Goal: Task Accomplishment & Management: Manage account settings

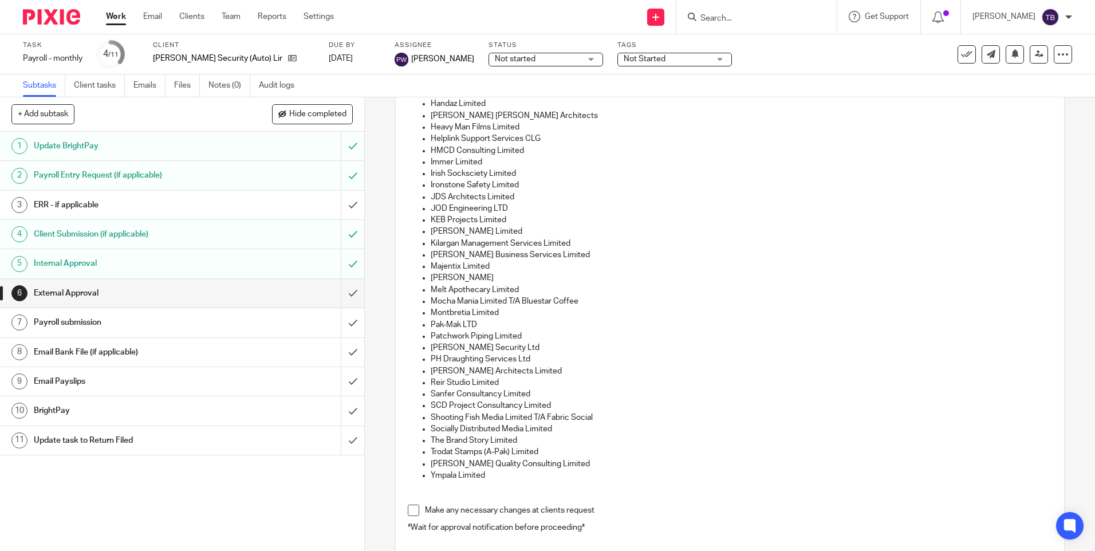
scroll to position [286, 0]
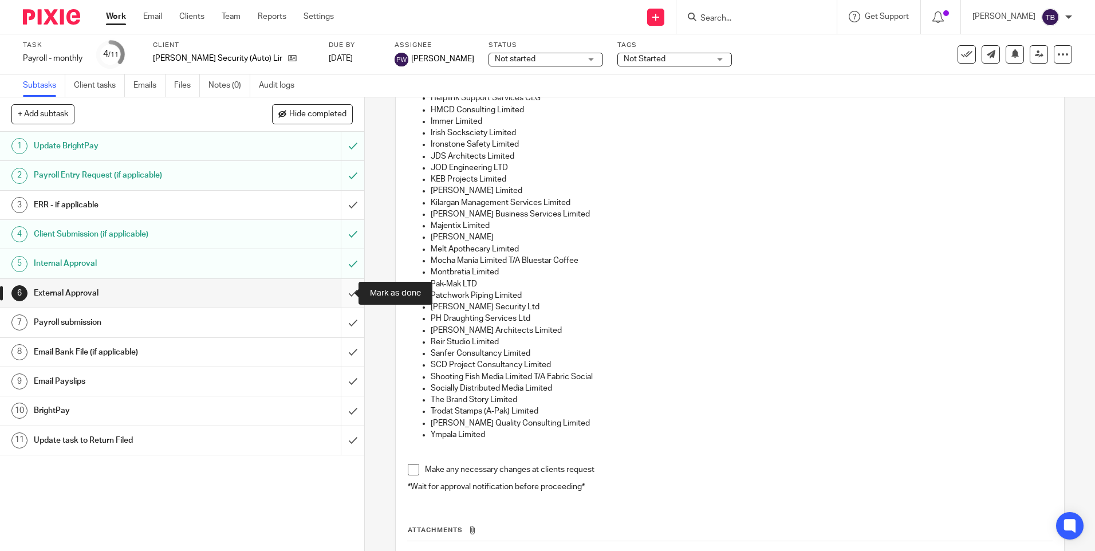
click at [337, 291] on input "submit" at bounding box center [182, 293] width 364 height 29
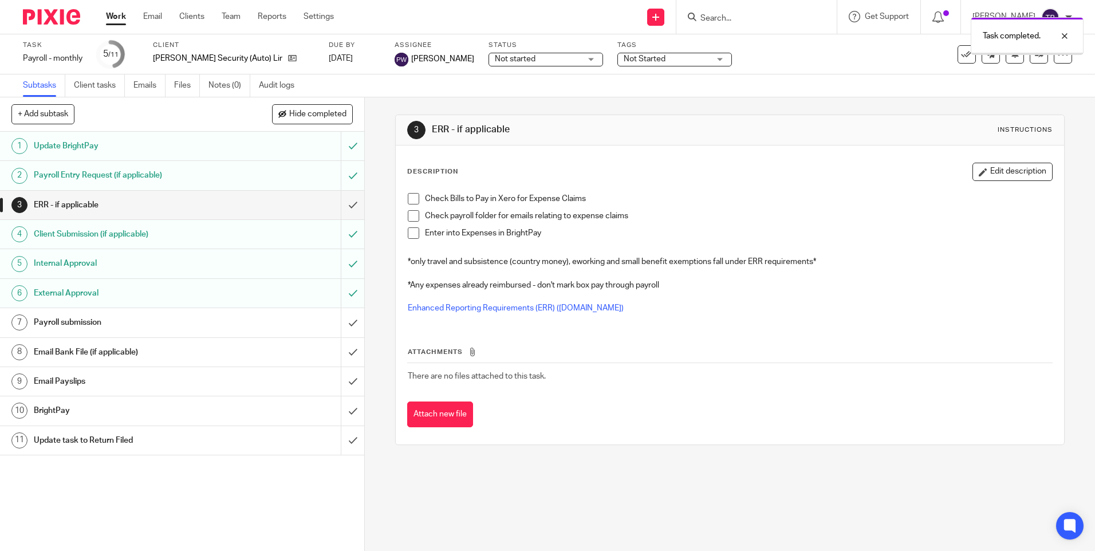
click at [340, 320] on input "submit" at bounding box center [182, 322] width 364 height 29
click at [339, 352] on input "submit" at bounding box center [182, 352] width 364 height 29
drag, startPoint x: 207, startPoint y: 386, endPoint x: 246, endPoint y: 387, distance: 39.0
click at [207, 386] on h1 "Email Payslips" at bounding box center [132, 381] width 197 height 17
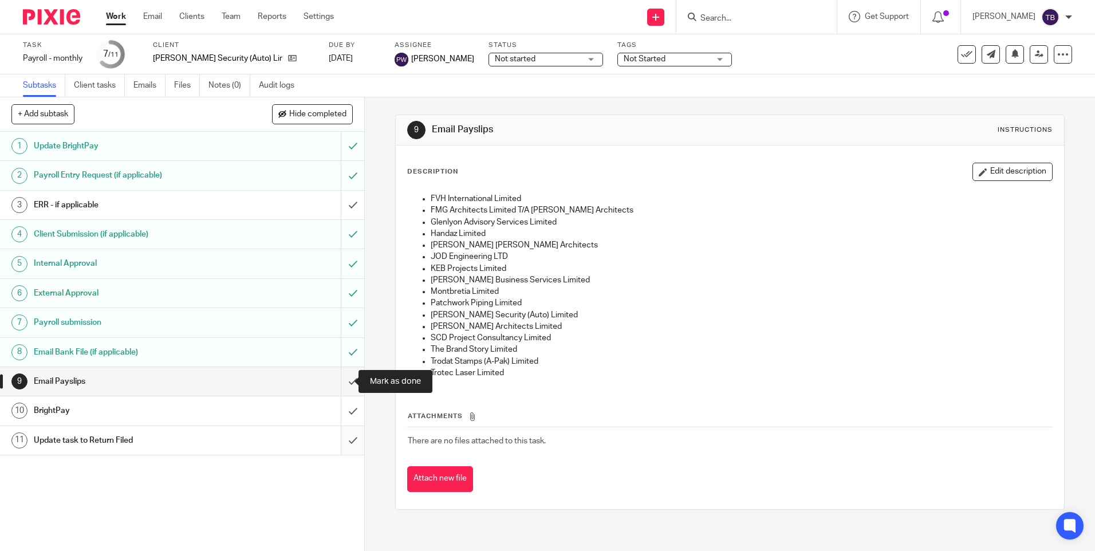
drag, startPoint x: 342, startPoint y: 382, endPoint x: 342, endPoint y: 427, distance: 44.7
click at [342, 382] on input "submit" at bounding box center [182, 381] width 364 height 29
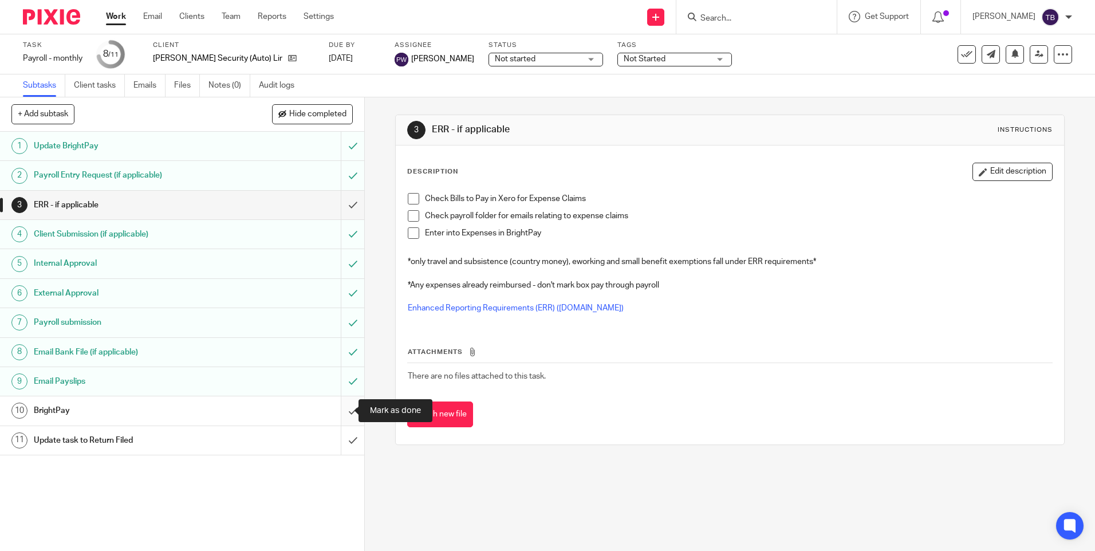
click at [337, 411] on input "submit" at bounding box center [182, 410] width 364 height 29
click at [342, 438] on input "submit" at bounding box center [182, 440] width 364 height 29
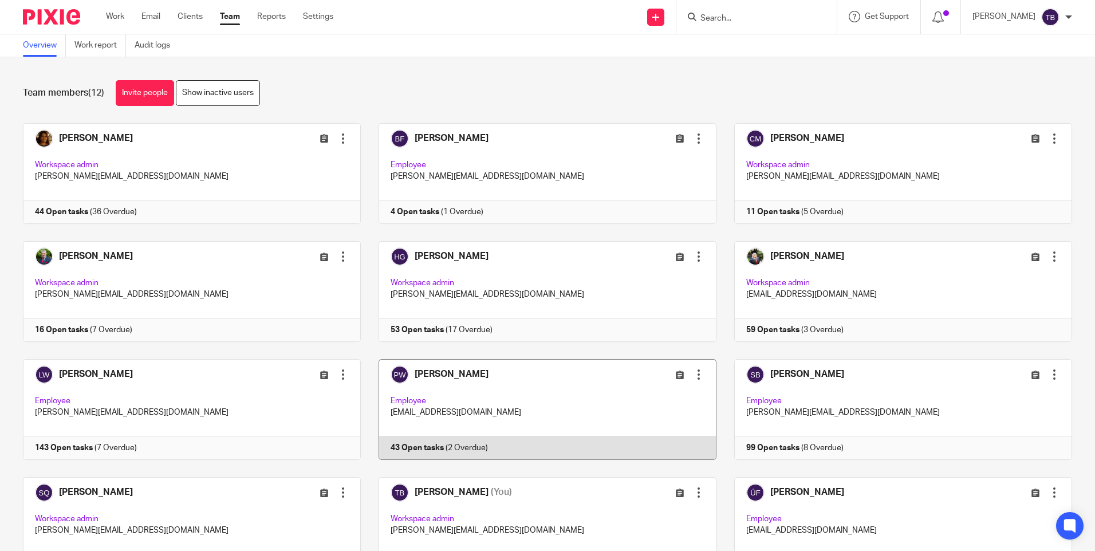
click at [519, 428] on link at bounding box center [539, 409] width 356 height 101
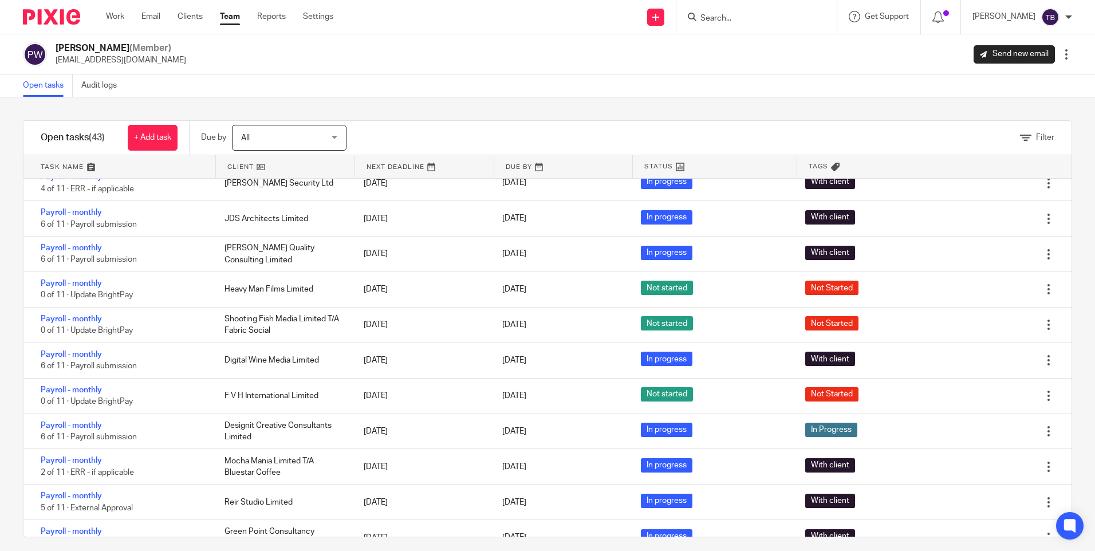
scroll to position [583, 0]
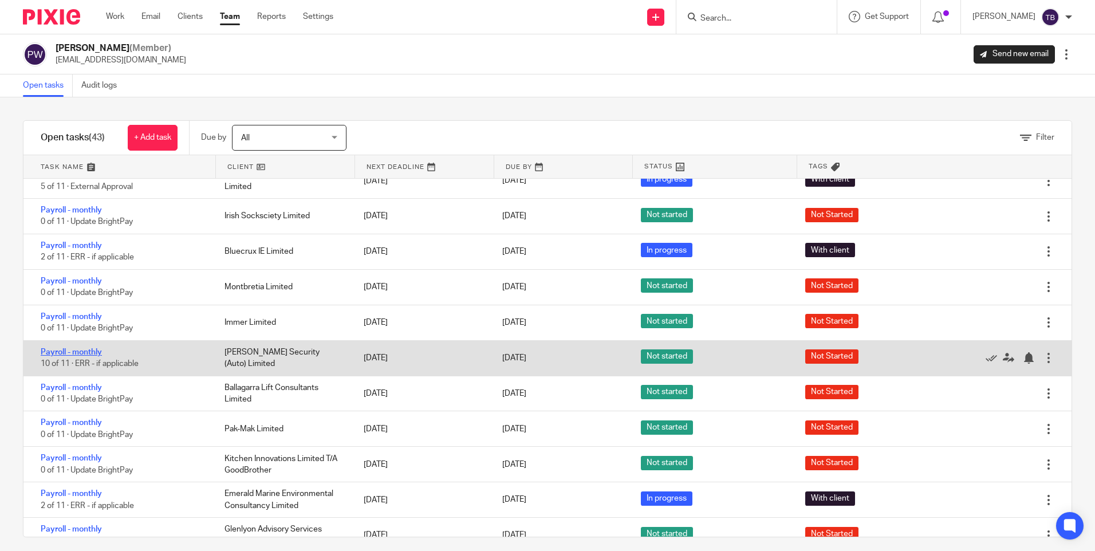
click at [91, 351] on link "Payroll - monthly" at bounding box center [71, 352] width 61 height 8
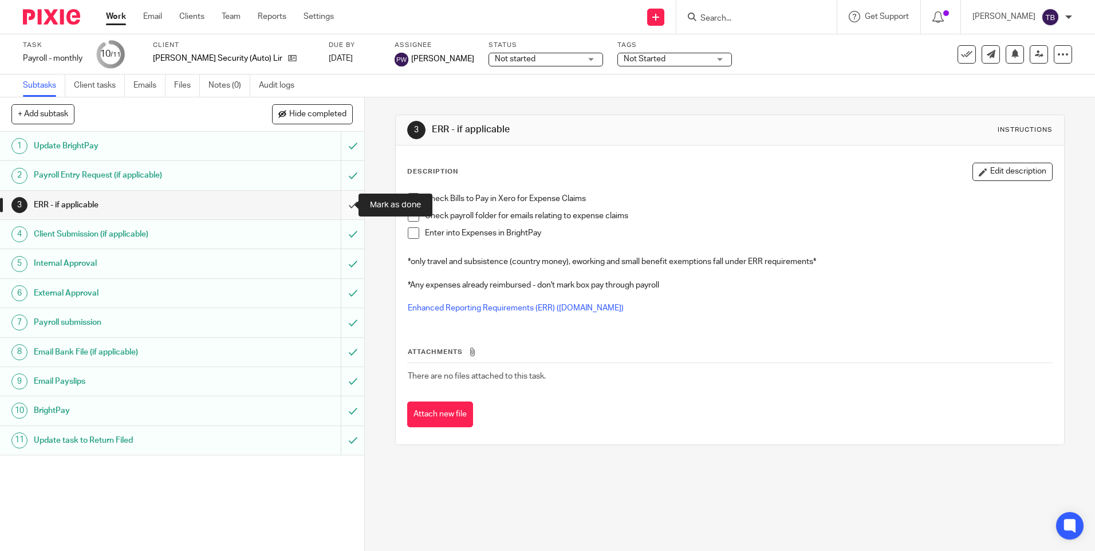
click at [338, 208] on input "submit" at bounding box center [182, 205] width 364 height 29
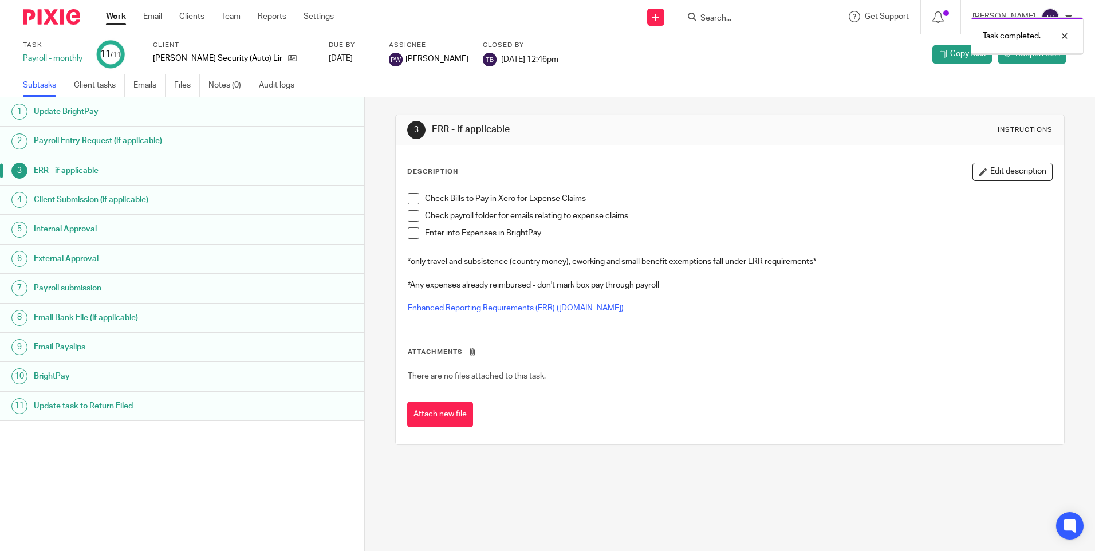
click at [233, 15] on link "Team" at bounding box center [231, 16] width 19 height 11
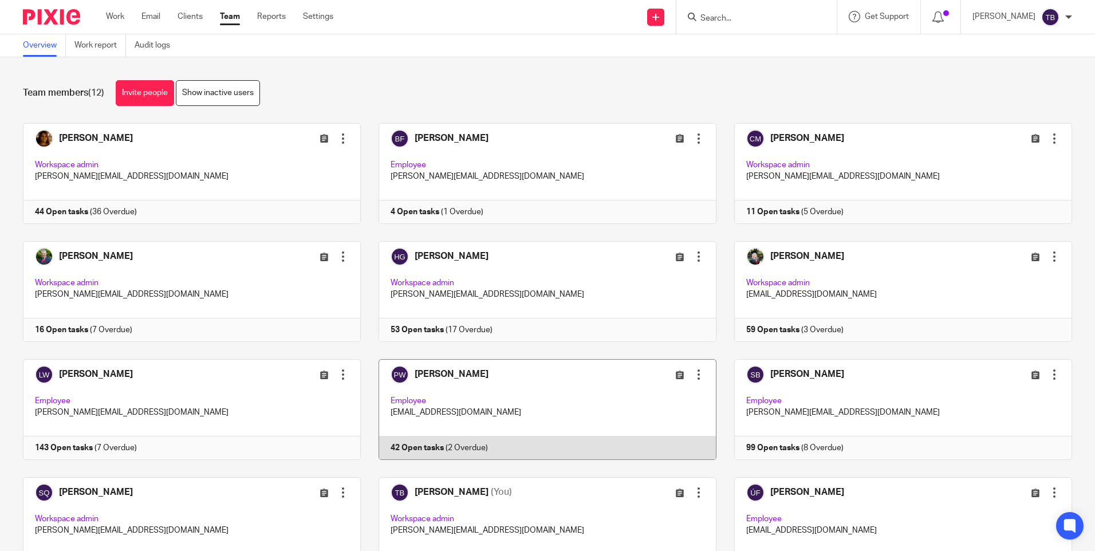
click at [477, 420] on link at bounding box center [539, 409] width 356 height 101
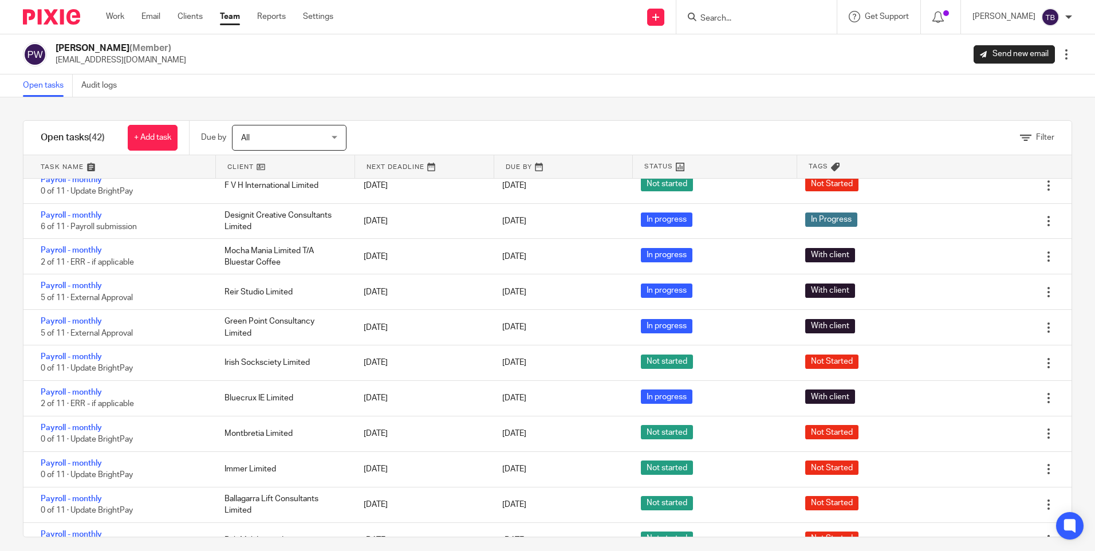
scroll to position [516, 0]
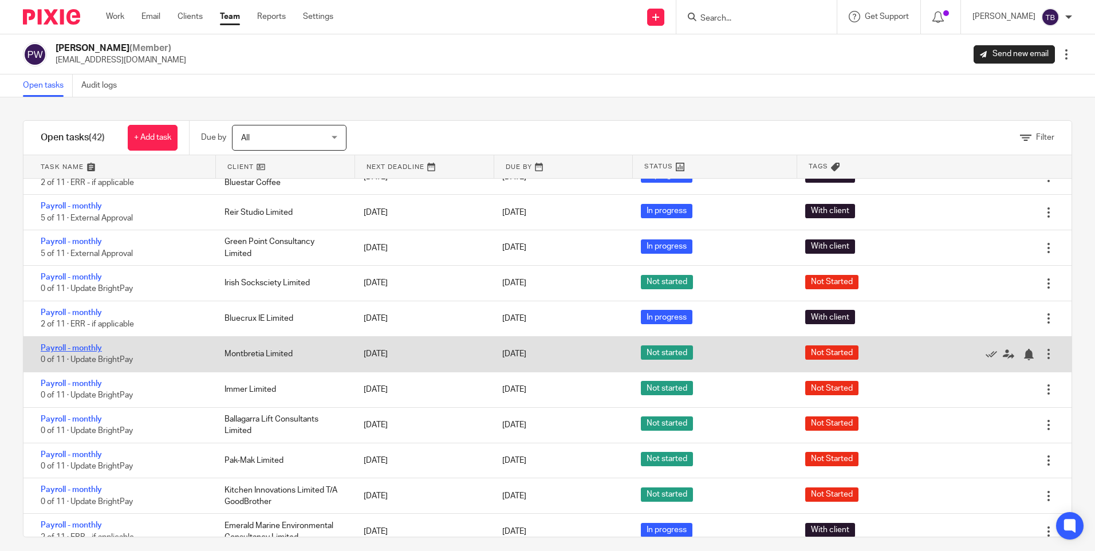
click at [73, 351] on link "Payroll - monthly" at bounding box center [71, 348] width 61 height 8
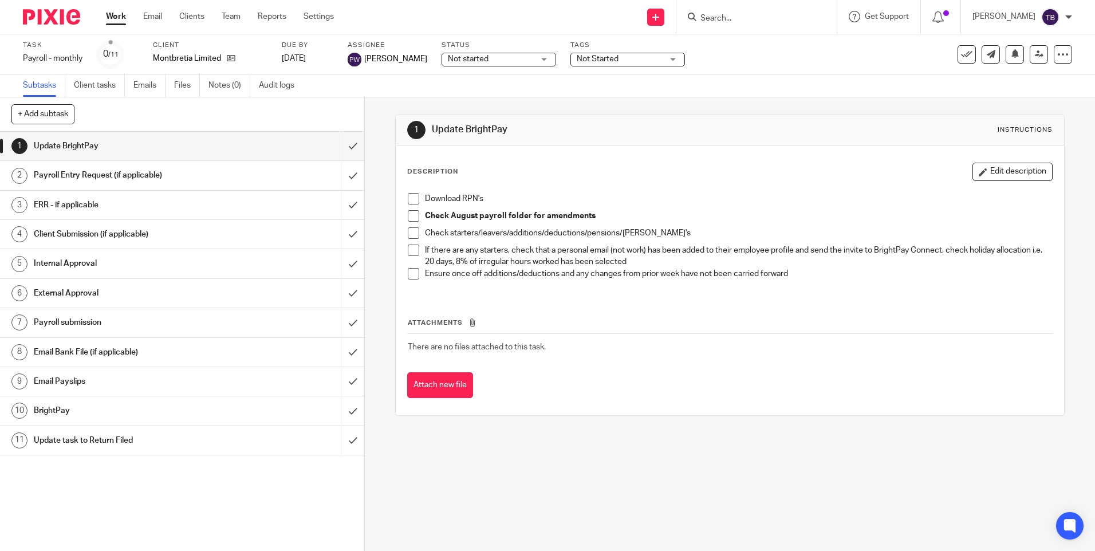
click at [744, 23] on input "Search" at bounding box center [750, 19] width 103 height 10
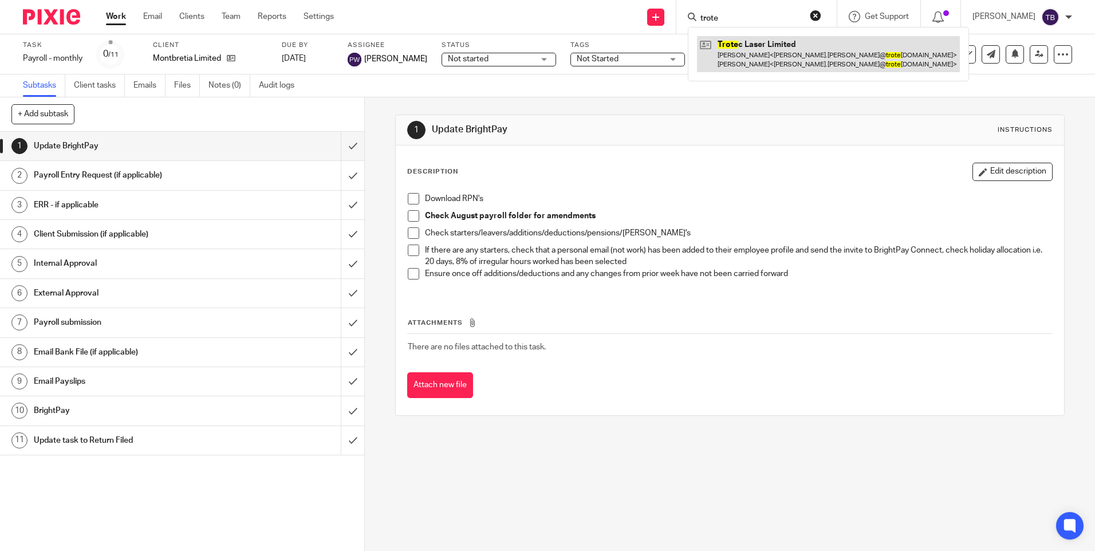
type input "trote"
click at [752, 61] on link at bounding box center [828, 54] width 263 height 36
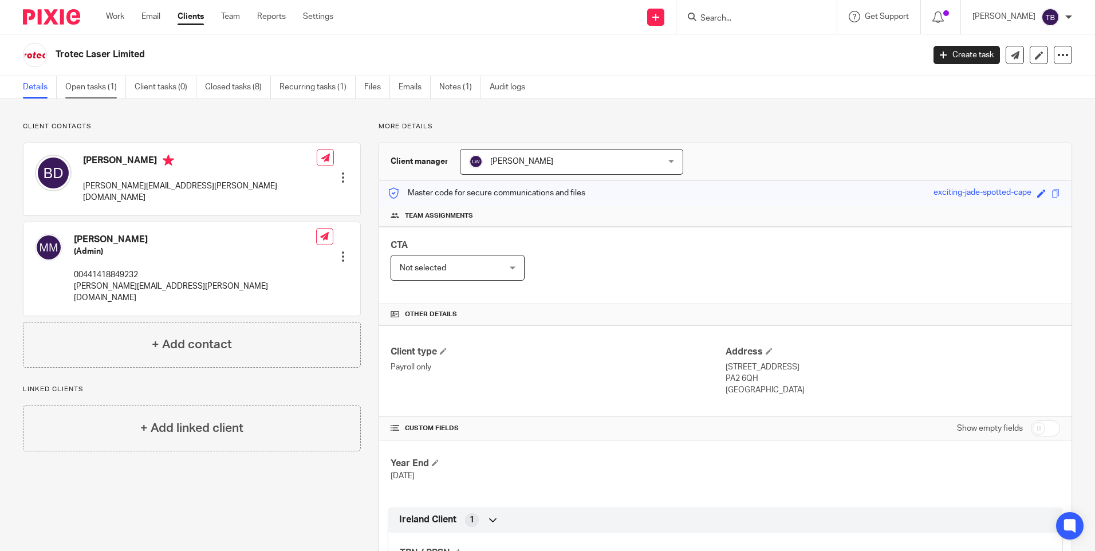
click at [72, 92] on link "Open tasks (1)" at bounding box center [95, 87] width 61 height 22
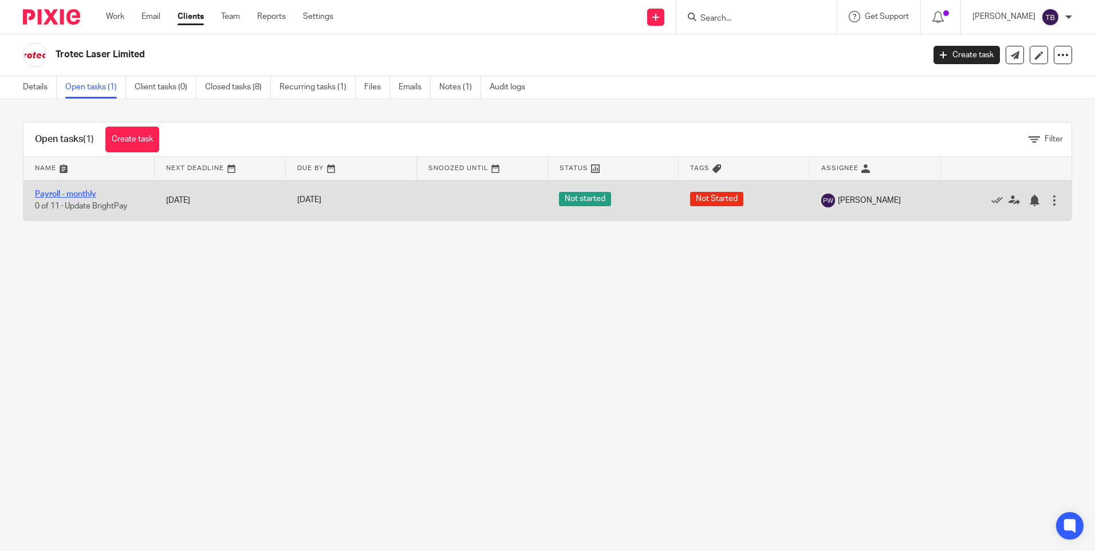
click at [60, 191] on link "Payroll - monthly" at bounding box center [65, 194] width 61 height 8
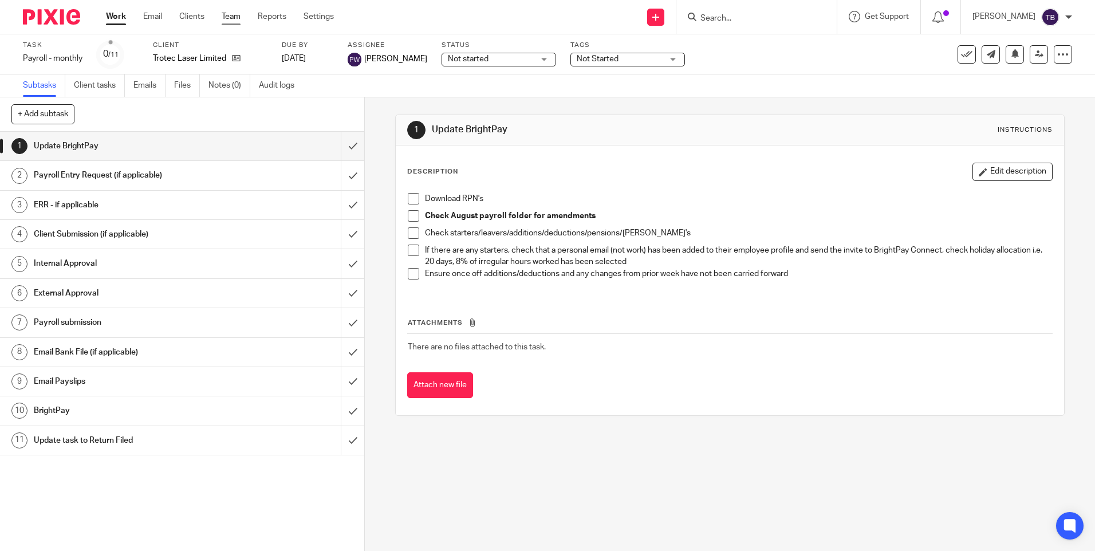
click at [224, 13] on link "Team" at bounding box center [231, 16] width 19 height 11
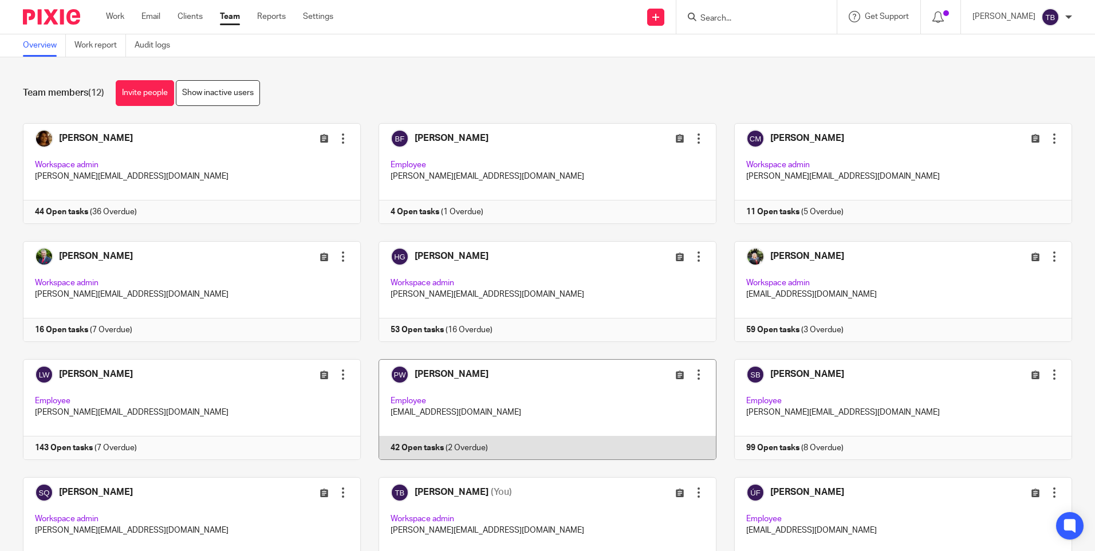
click at [574, 401] on link at bounding box center [539, 409] width 356 height 101
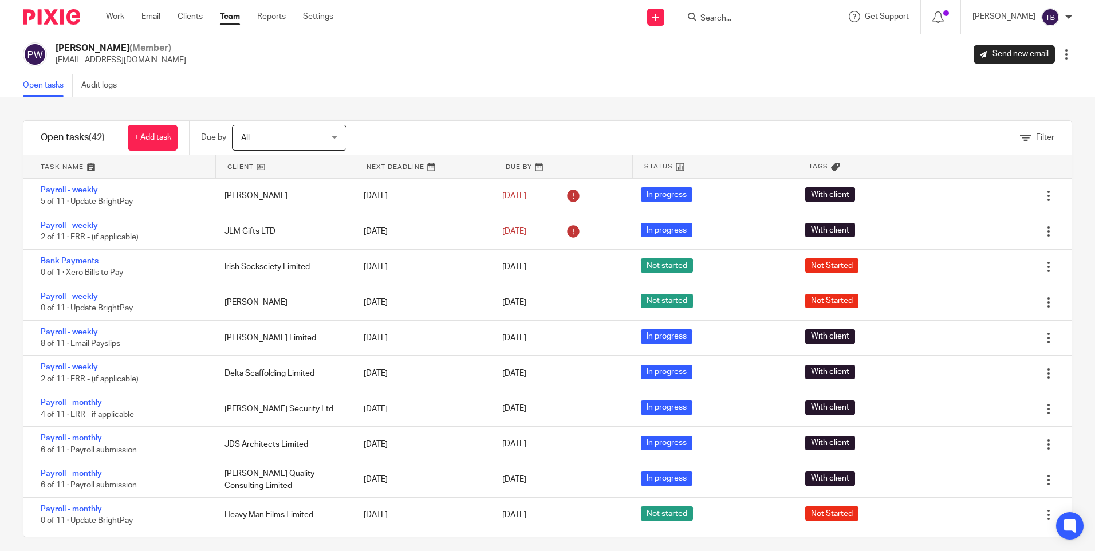
click at [736, 93] on div "Open tasks Audit logs" at bounding box center [547, 85] width 1095 height 23
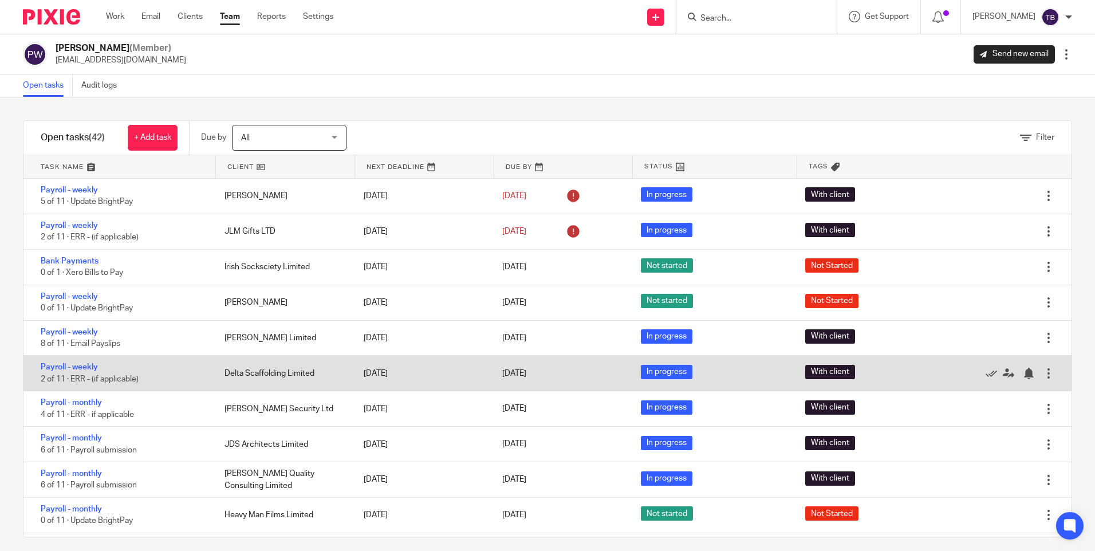
scroll to position [512, 0]
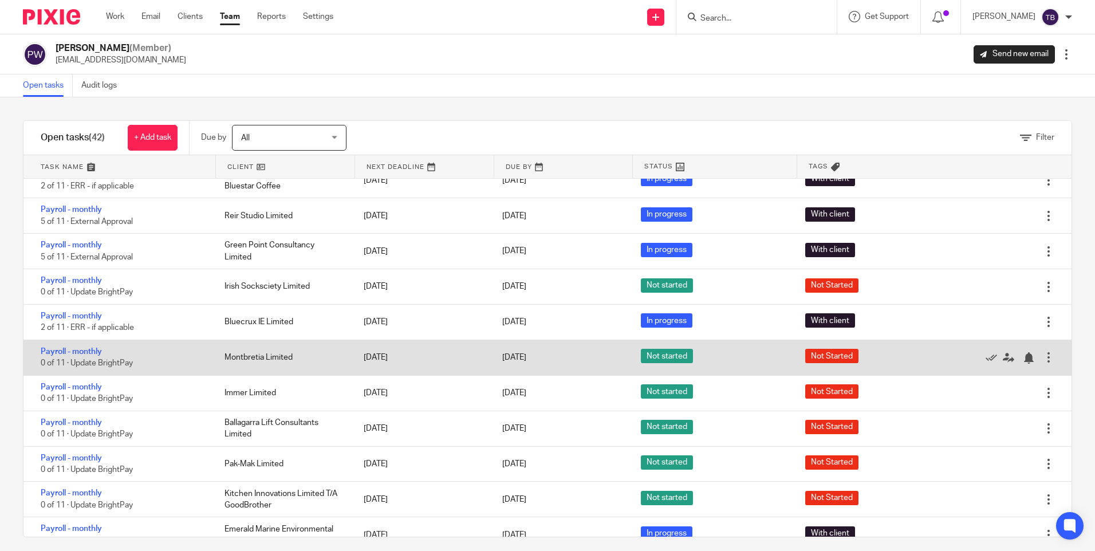
click at [70, 346] on div "Payroll - monthly 0 of 11 · Update BrightPay" at bounding box center [118, 357] width 190 height 35
click at [71, 351] on link "Payroll - monthly" at bounding box center [71, 352] width 61 height 8
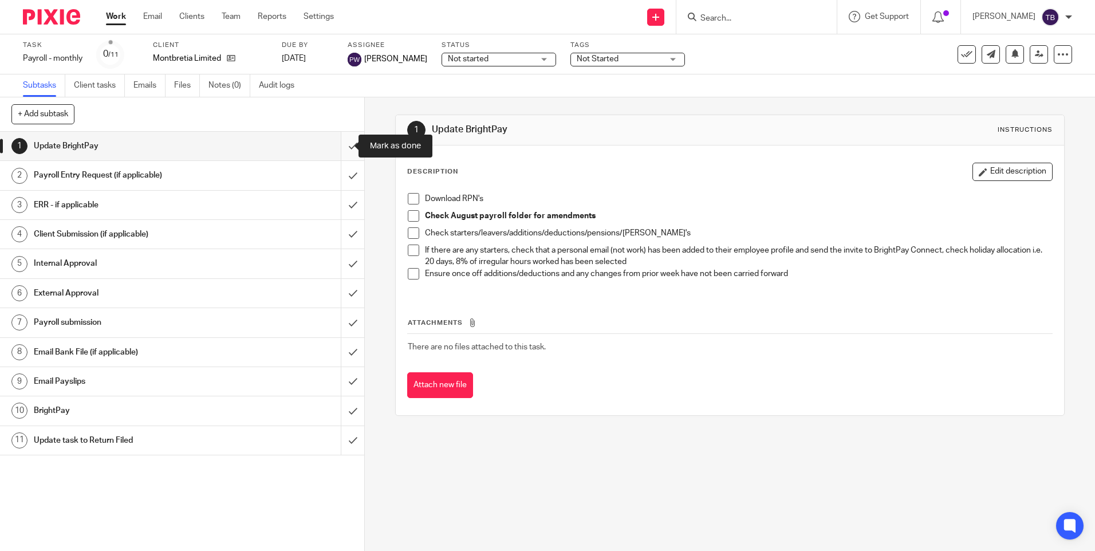
click at [342, 145] on input "submit" at bounding box center [182, 146] width 364 height 29
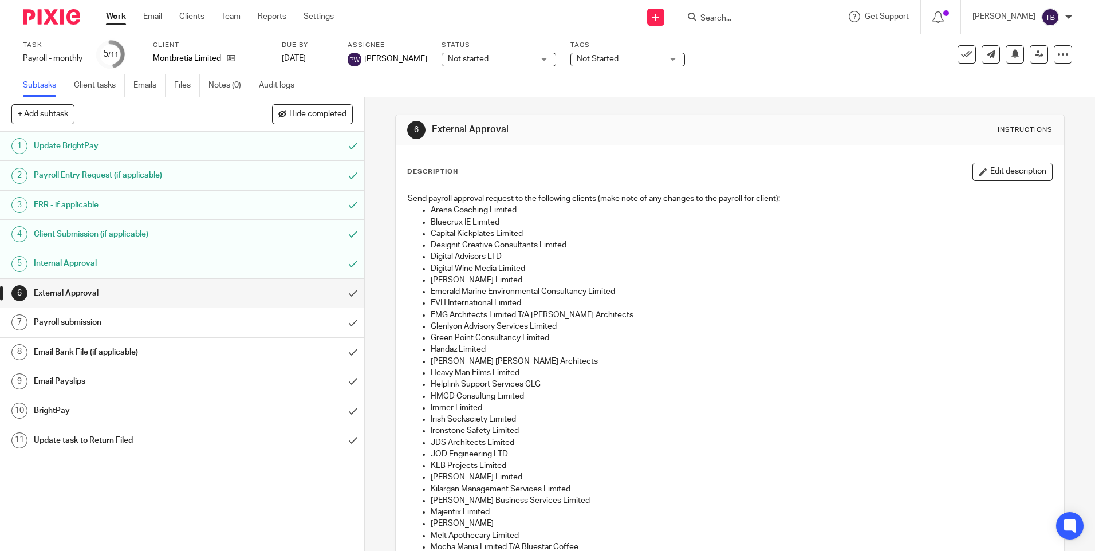
click at [490, 53] on div "Not started Not started" at bounding box center [499, 60] width 115 height 14
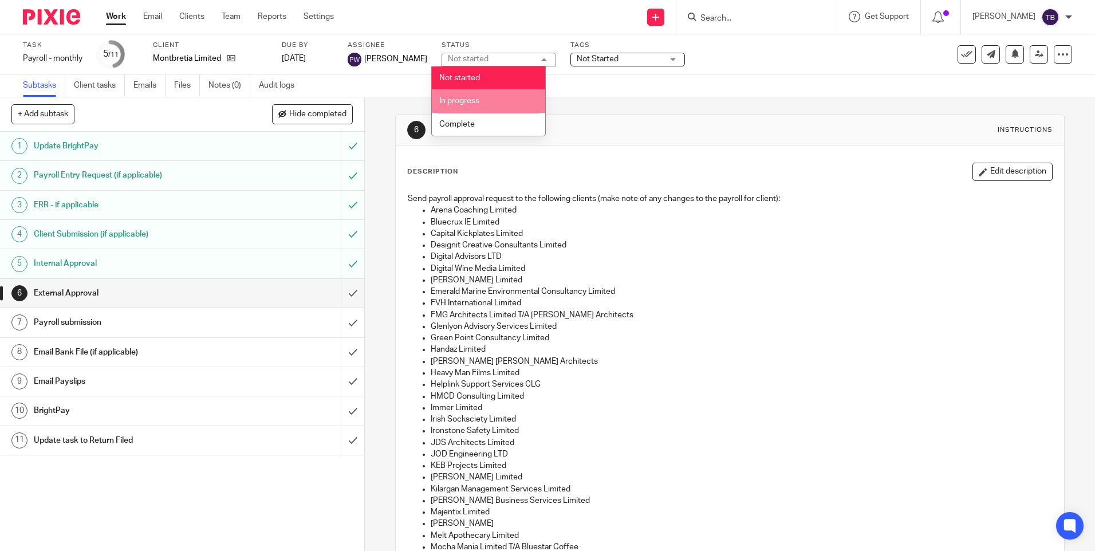
drag, startPoint x: 475, startPoint y: 107, endPoint x: 546, endPoint y: 87, distance: 73.7
click at [476, 106] on li "In progress" at bounding box center [488, 100] width 113 height 23
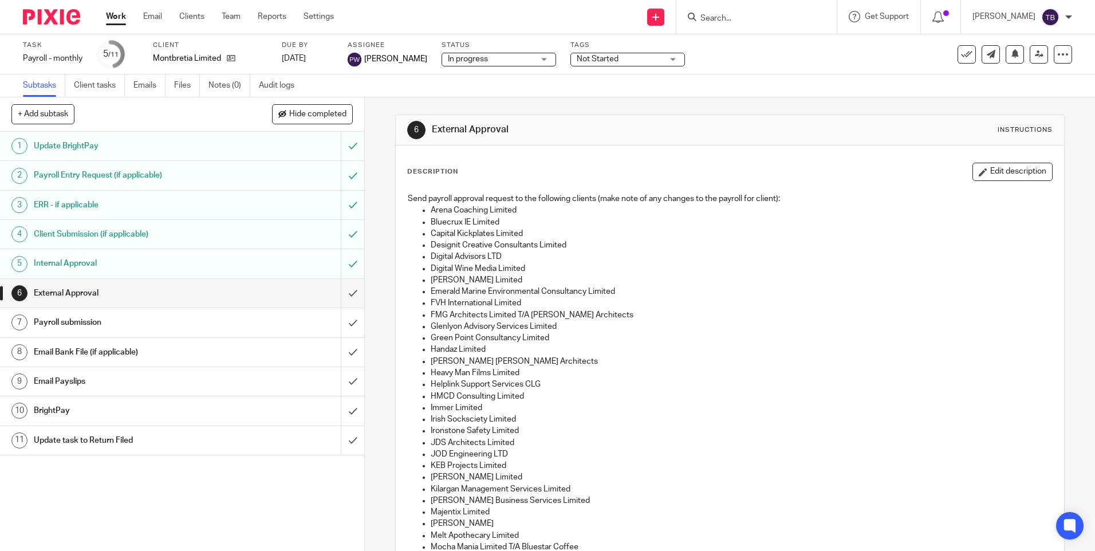
click at [634, 59] on span "Not Started" at bounding box center [620, 59] width 86 height 12
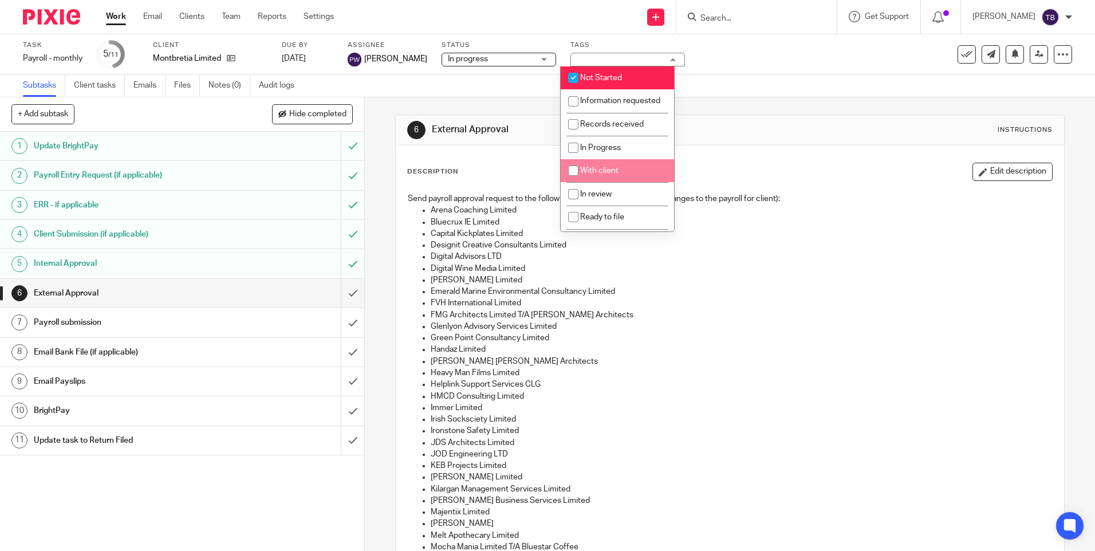
click at [610, 175] on span "With client" at bounding box center [599, 171] width 38 height 8
checkbox input "true"
click at [604, 69] on li "Not Started" at bounding box center [617, 77] width 113 height 23
checkbox input "false"
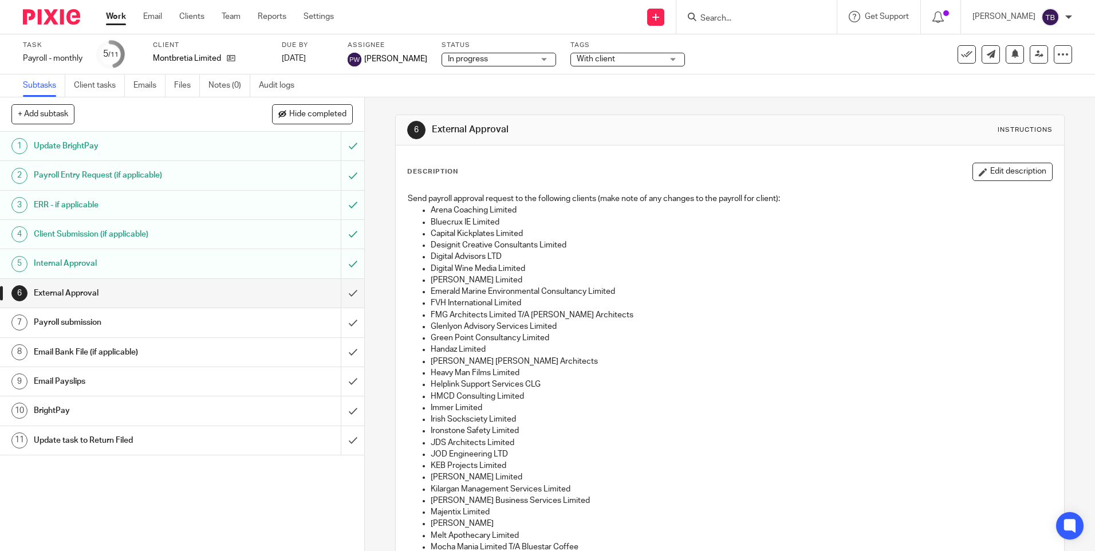
click at [475, 105] on div "6 External Approval Instructions Description Edit description Send payroll appr…" at bounding box center [729, 512] width 669 height 830
click at [235, 22] on link "Team" at bounding box center [231, 16] width 19 height 11
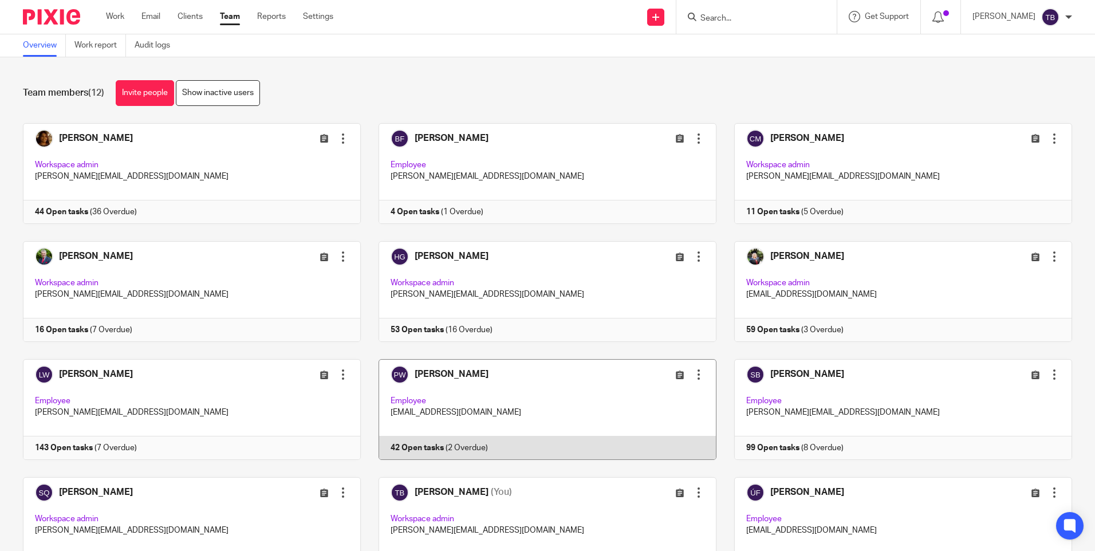
click at [503, 399] on link at bounding box center [539, 409] width 356 height 101
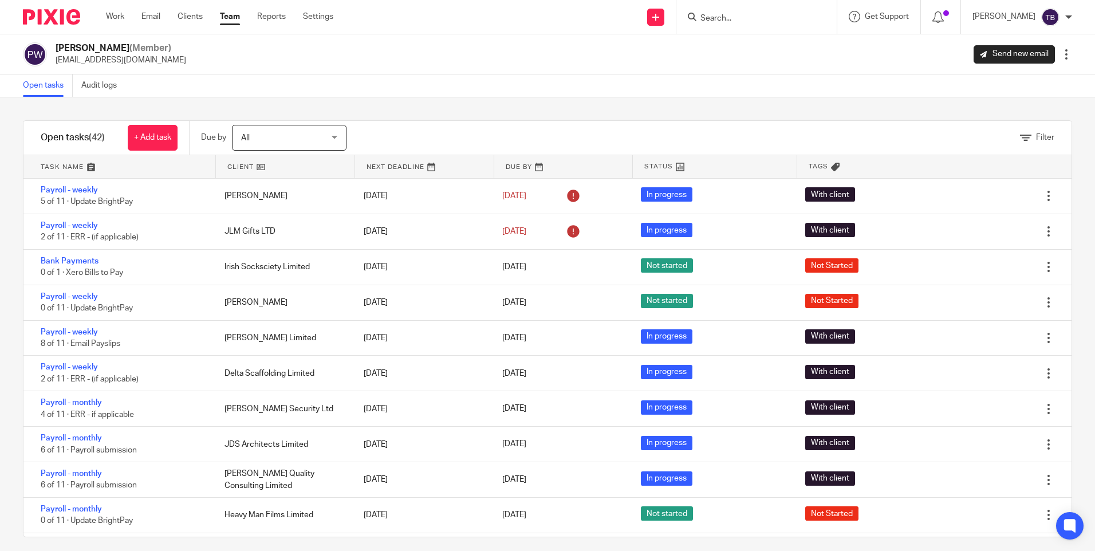
click at [445, 140] on div "Filter" at bounding box center [723, 138] width 697 height 34
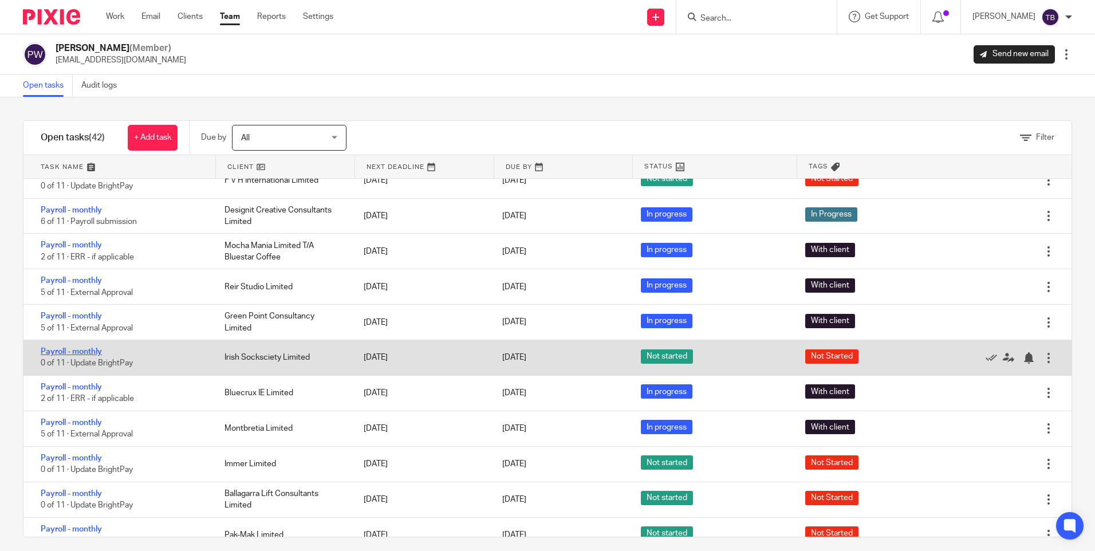
click at [92, 353] on link "Payroll - monthly" at bounding box center [71, 352] width 61 height 8
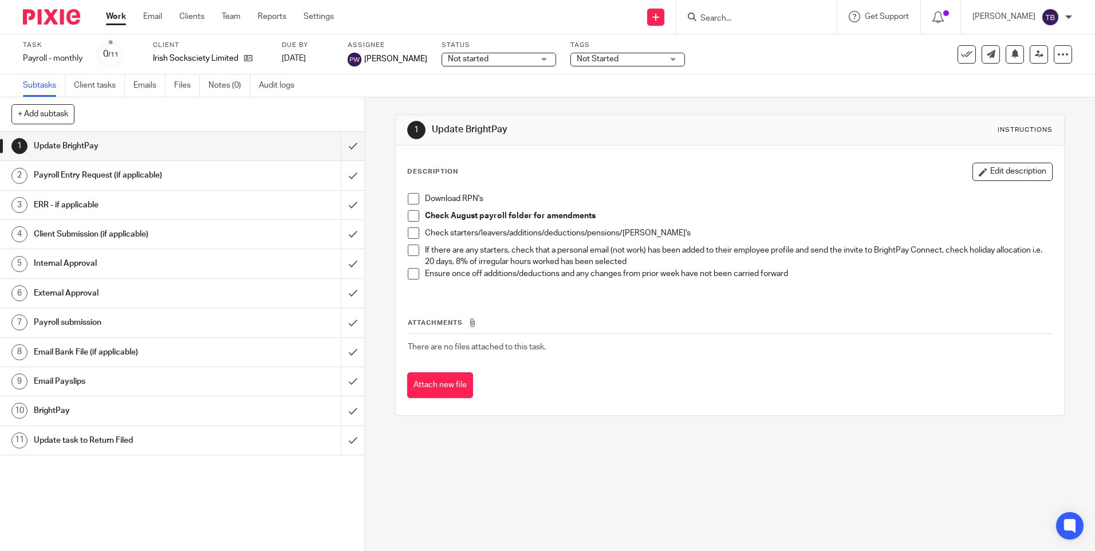
click at [412, 202] on span at bounding box center [413, 198] width 11 height 11
click at [409, 214] on span at bounding box center [413, 215] width 11 height 11
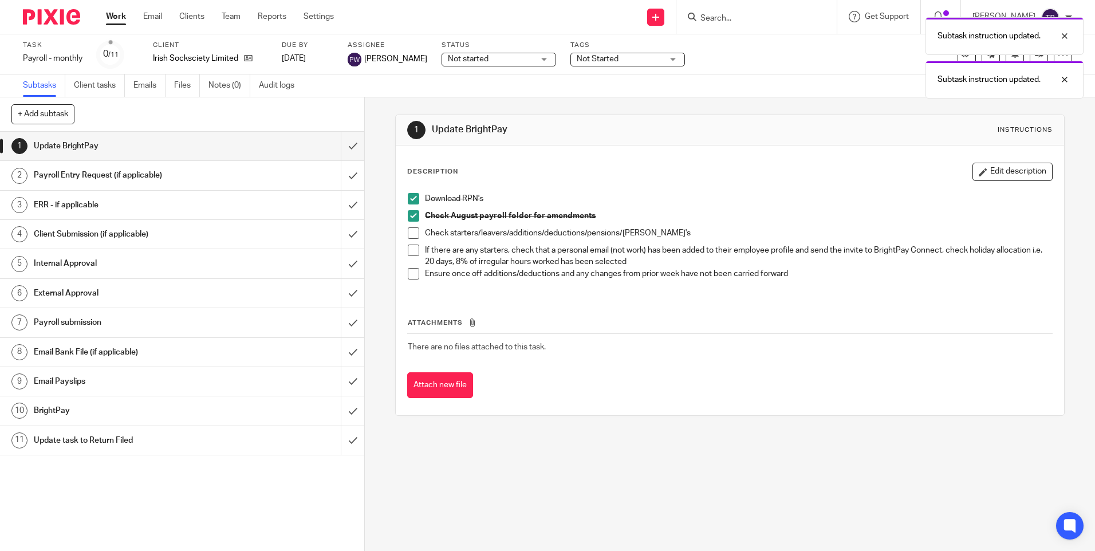
click at [411, 228] on span at bounding box center [413, 232] width 11 height 11
click at [411, 251] on span at bounding box center [413, 250] width 11 height 11
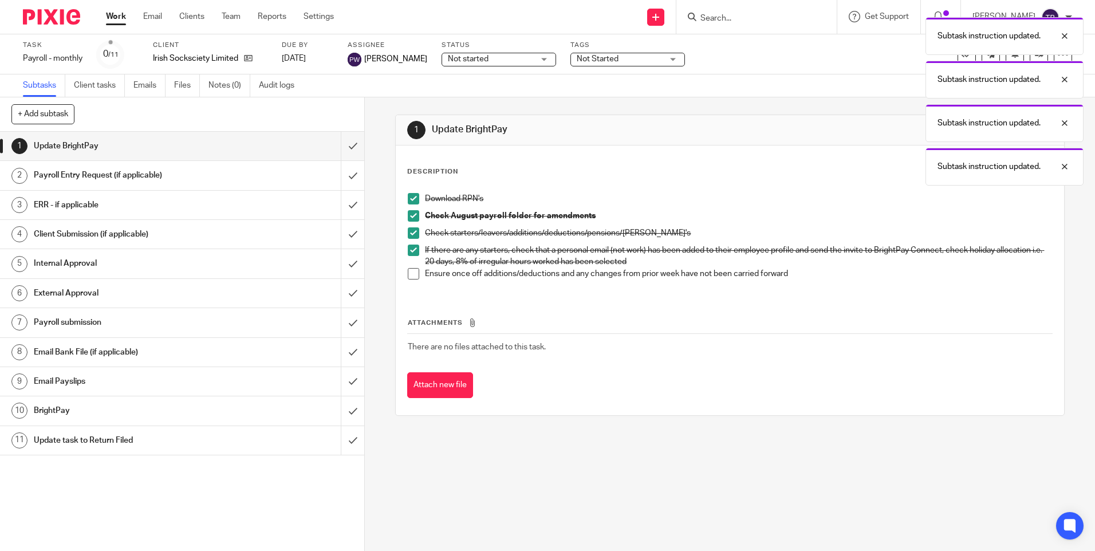
click at [411, 273] on span at bounding box center [413, 273] width 11 height 11
click at [341, 143] on input "submit" at bounding box center [182, 146] width 364 height 29
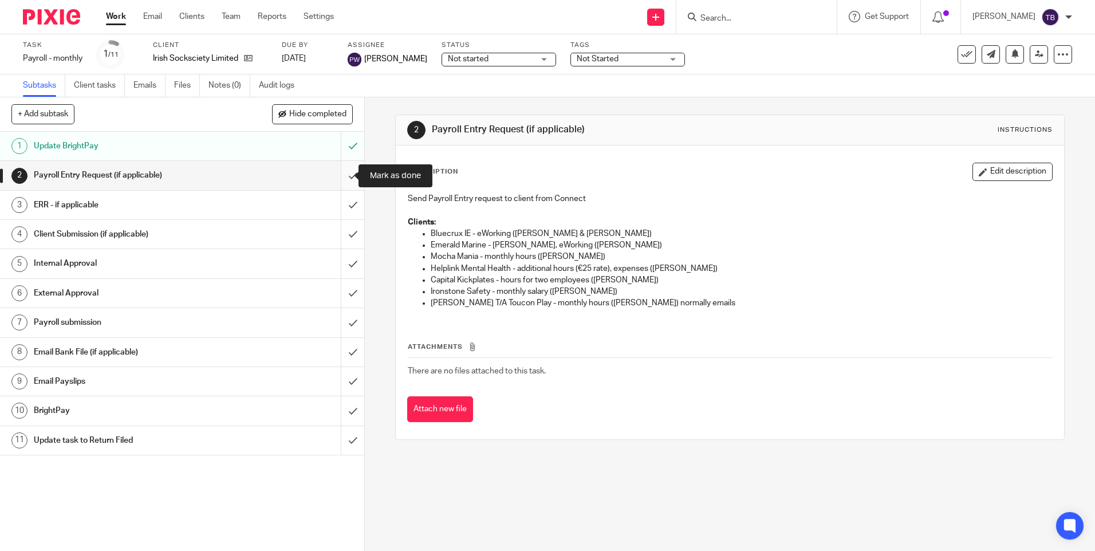
click at [342, 173] on input "submit" at bounding box center [182, 175] width 364 height 29
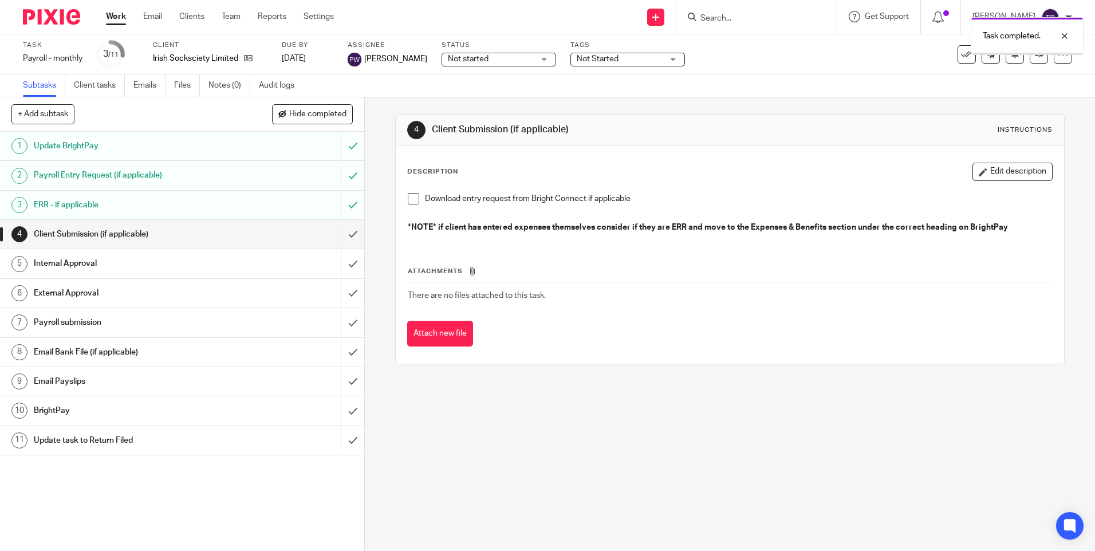
click at [343, 231] on input "submit" at bounding box center [182, 234] width 364 height 29
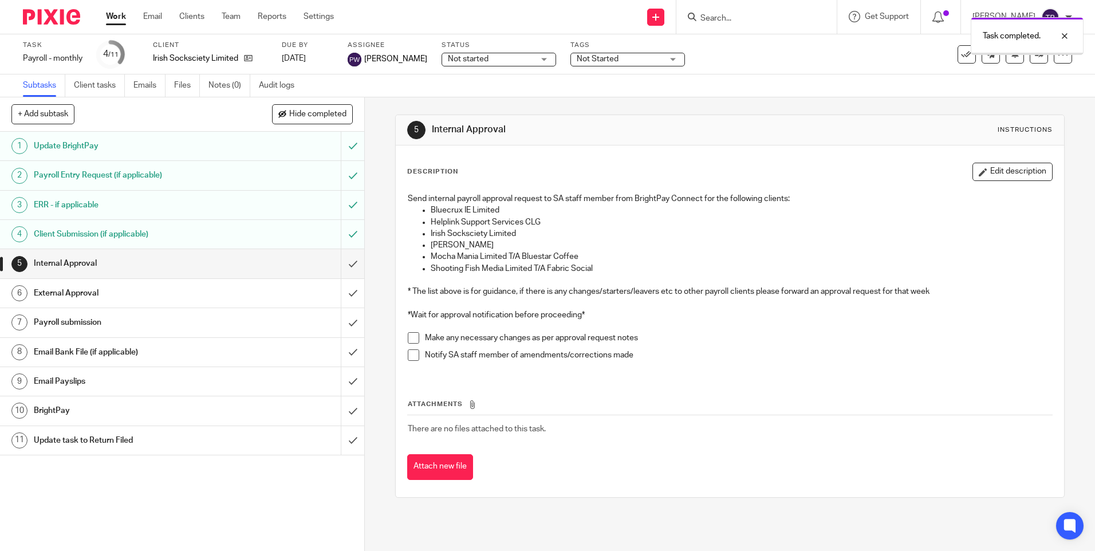
click at [343, 260] on input "submit" at bounding box center [182, 263] width 364 height 29
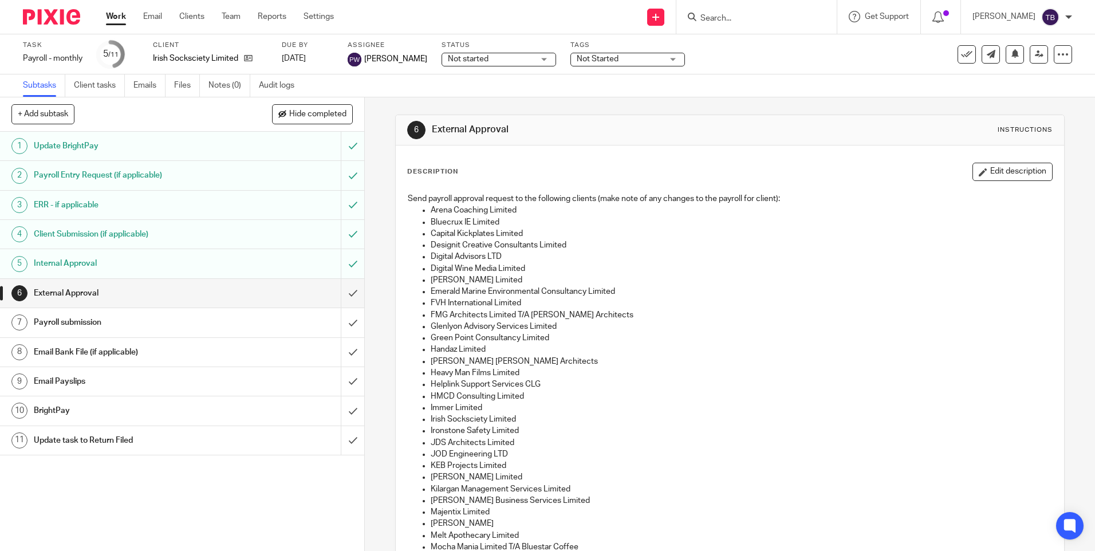
click at [505, 57] on span "Not started" at bounding box center [491, 59] width 86 height 12
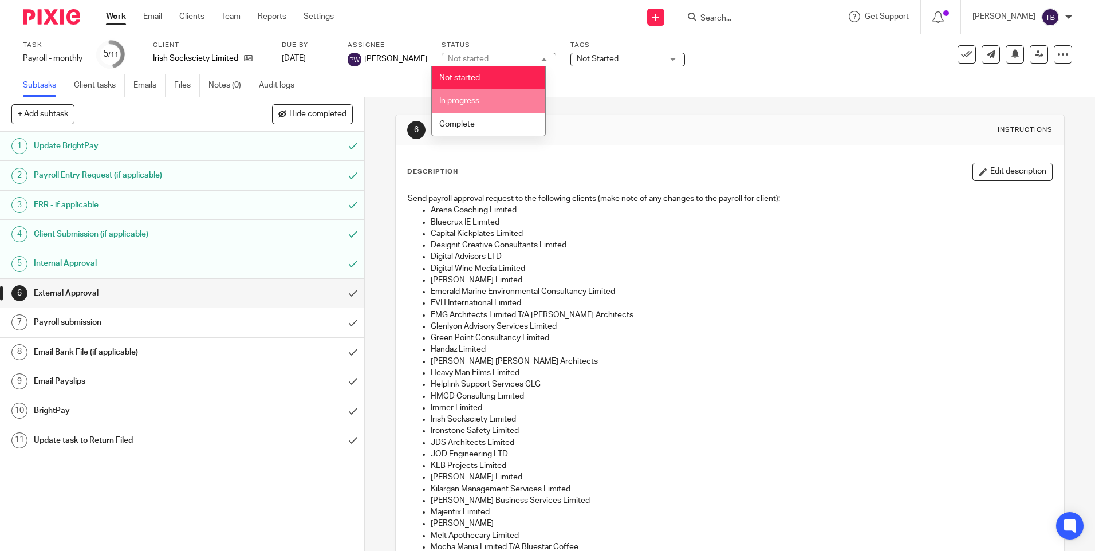
click at [468, 96] on li "In progress" at bounding box center [488, 100] width 113 height 23
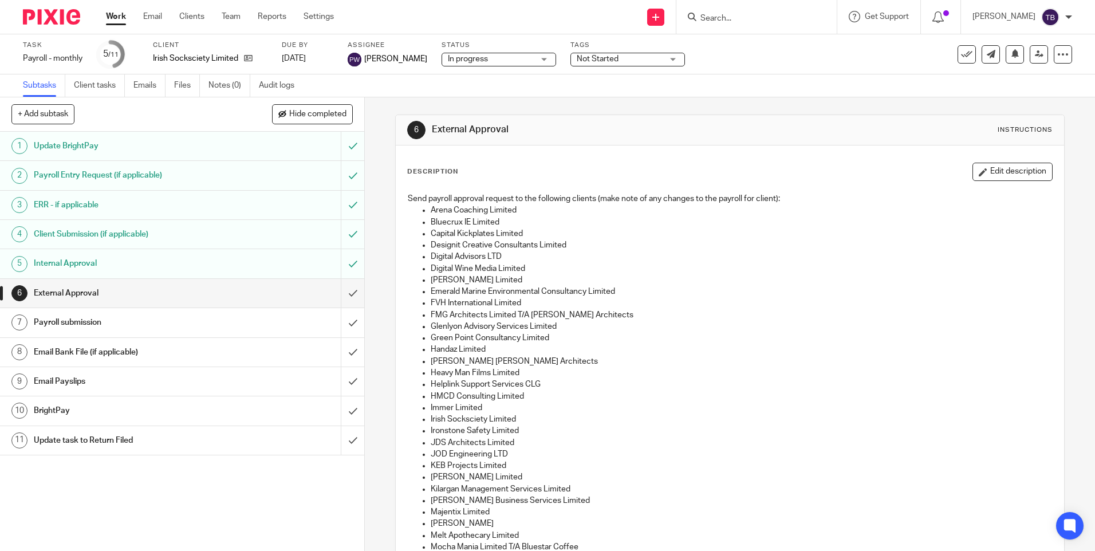
click at [584, 54] on span "Not Started" at bounding box center [620, 59] width 86 height 12
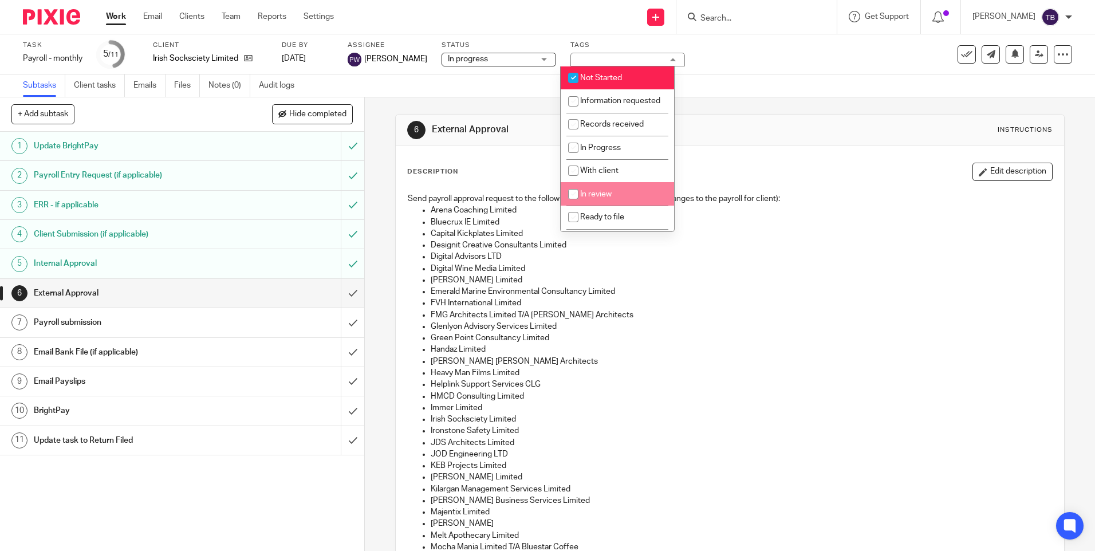
click at [603, 198] on span "In review" at bounding box center [596, 194] width 32 height 8
checkbox input "true"
click at [608, 77] on span "Not Started" at bounding box center [601, 78] width 42 height 8
checkbox input "false"
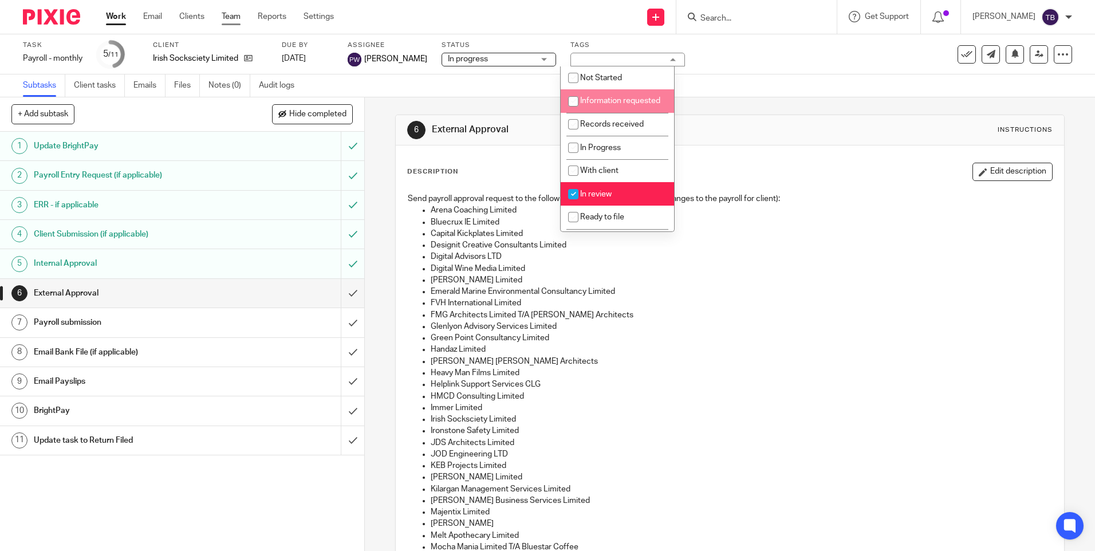
click at [226, 16] on link "Team" at bounding box center [231, 16] width 19 height 11
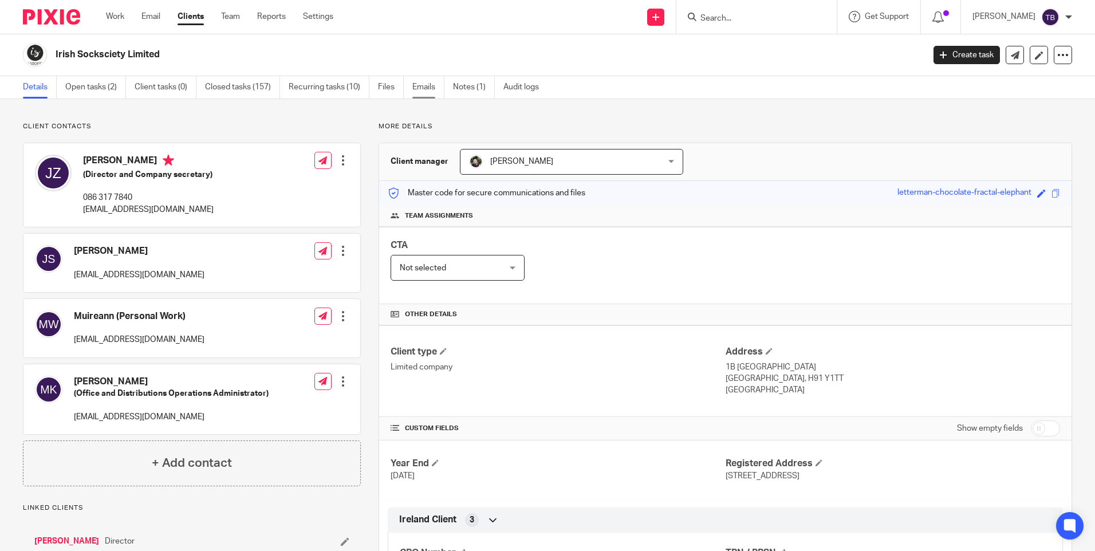
click at [423, 86] on link "Emails" at bounding box center [428, 87] width 32 height 22
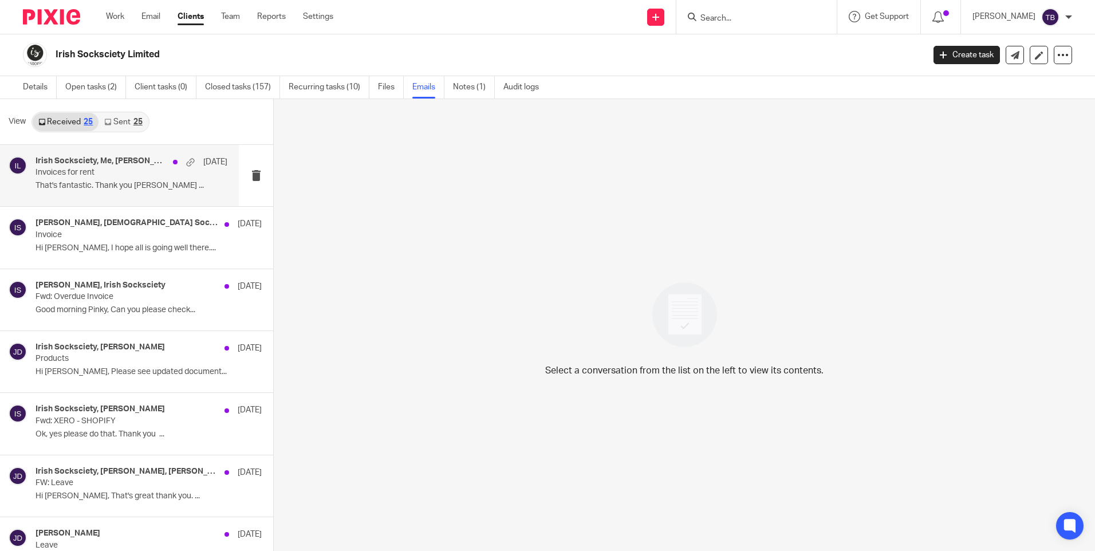
click at [145, 183] on p "That's fantastic. Thank you [PERSON_NAME] ..." at bounding box center [132, 186] width 192 height 10
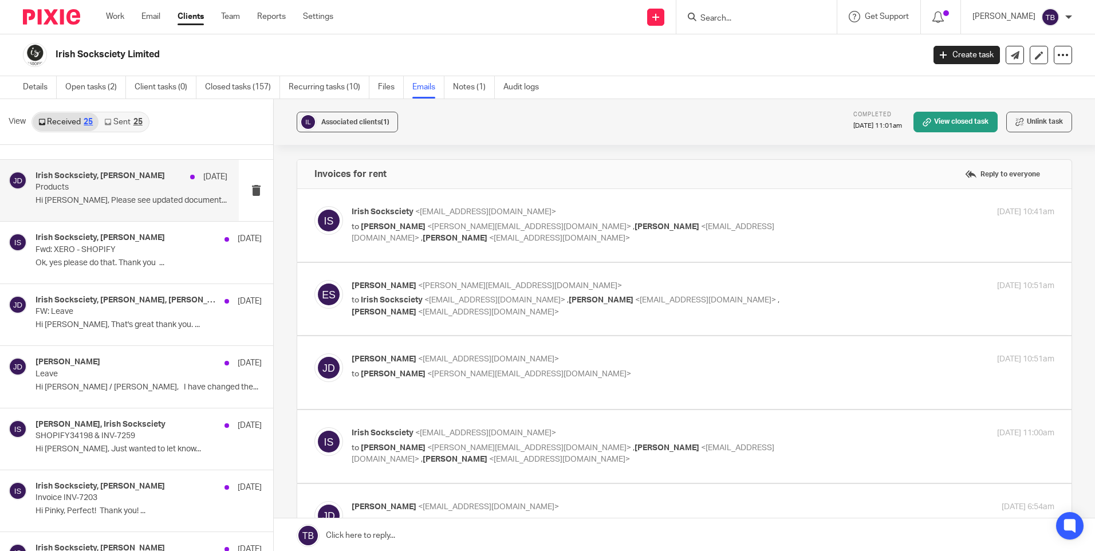
scroll to position [172, 0]
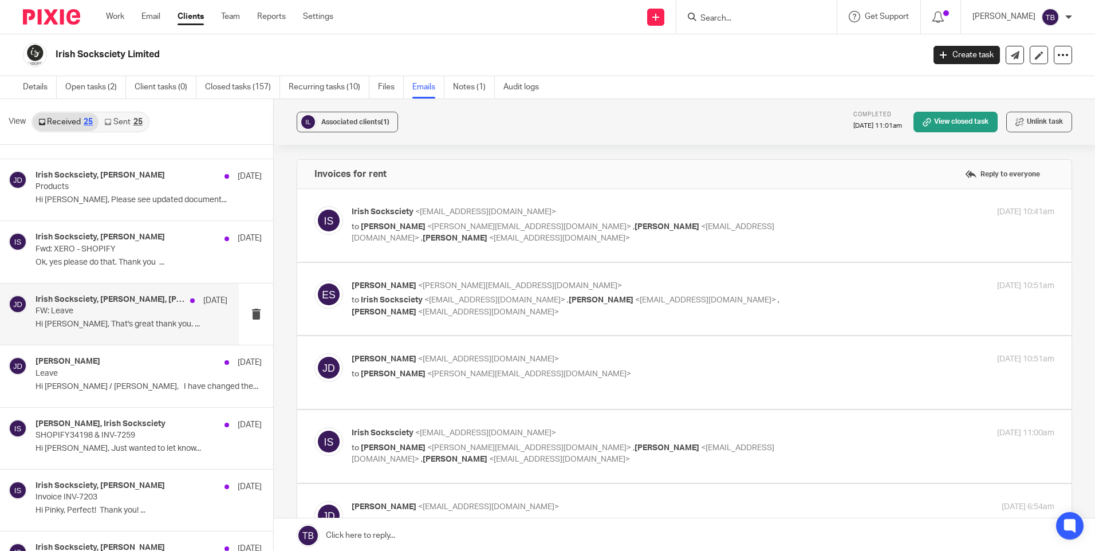
click at [127, 323] on p "Hi Pinky, That's great thank you. ..." at bounding box center [132, 325] width 192 height 10
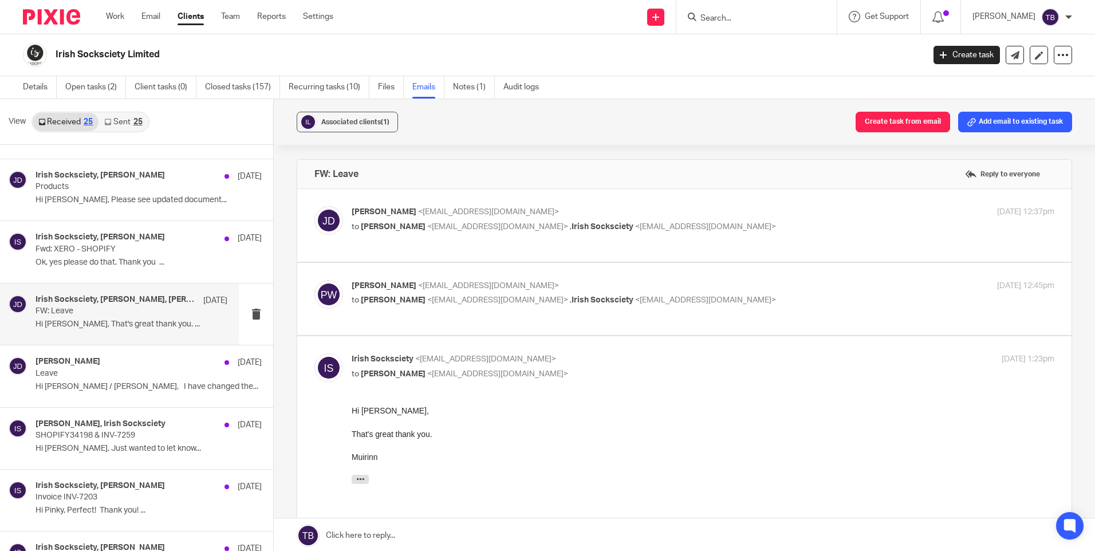
scroll to position [0, 0]
click at [614, 242] on div "Jade Devenney <jade@sheilaccountants.ie> to Pinky Wadhwa <pinky@sheilaccountant…" at bounding box center [684, 225] width 740 height 38
click at [713, 222] on p "to Pinky Wadhwa <pinky@sheilaccountants.ie> , Irish Socksciety <socks@irishsock…" at bounding box center [586, 227] width 469 height 12
checkbox input "true"
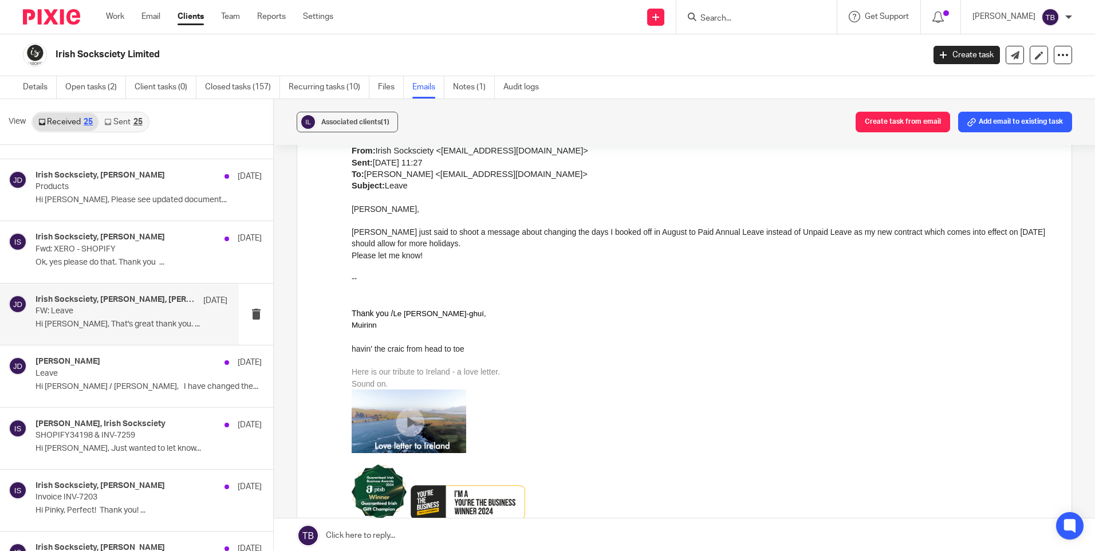
scroll to position [229, 0]
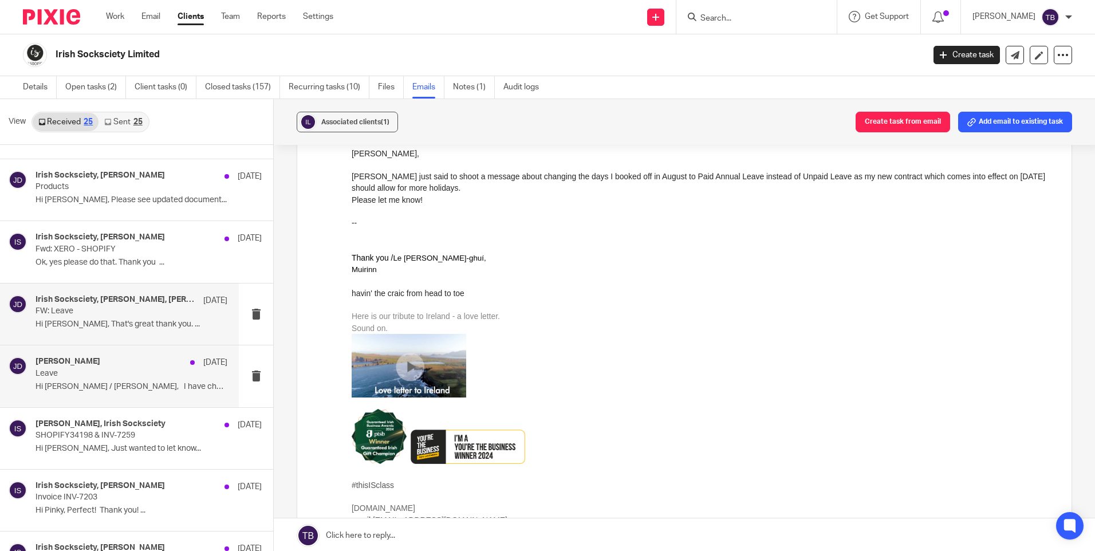
click at [156, 377] on p "Leave" at bounding box center [113, 374] width 154 height 10
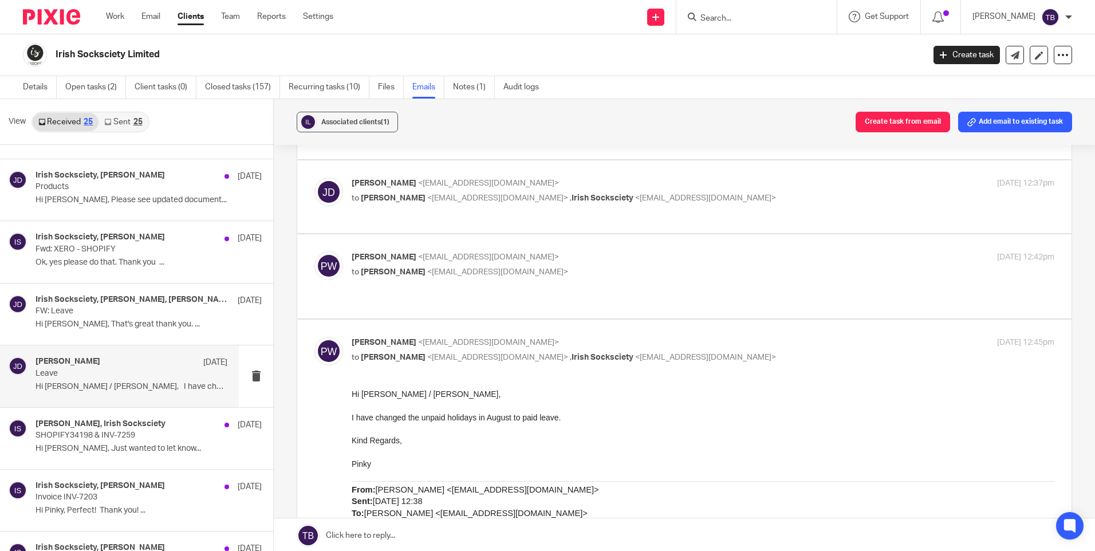
scroll to position [115, 0]
click at [573, 266] on p "to Jade Devenney <jade@sheilaccountants.ie>" at bounding box center [586, 272] width 469 height 12
checkbox input "true"
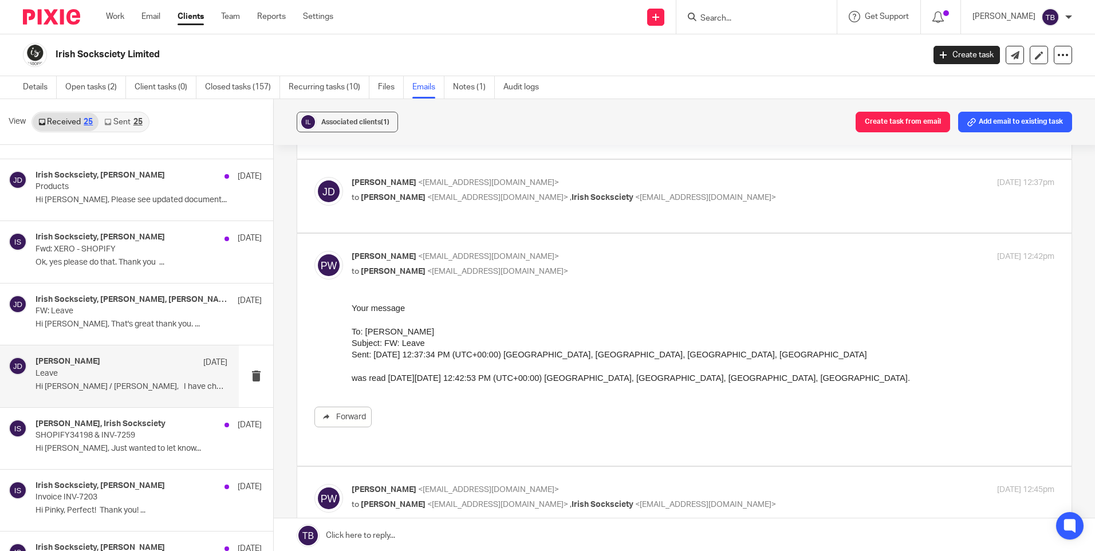
scroll to position [0, 0]
click at [568, 198] on div "Jade Devenney <jade@sheilaccountants.ie> to Pinky Wadhwa <pinky@sheilaccountant…" at bounding box center [684, 196] width 740 height 38
click at [562, 192] on p "to Pinky Wadhwa <pinky@sheilaccountants.ie> , Irish Socksciety <socks@irishsock…" at bounding box center [586, 198] width 469 height 12
checkbox input "true"
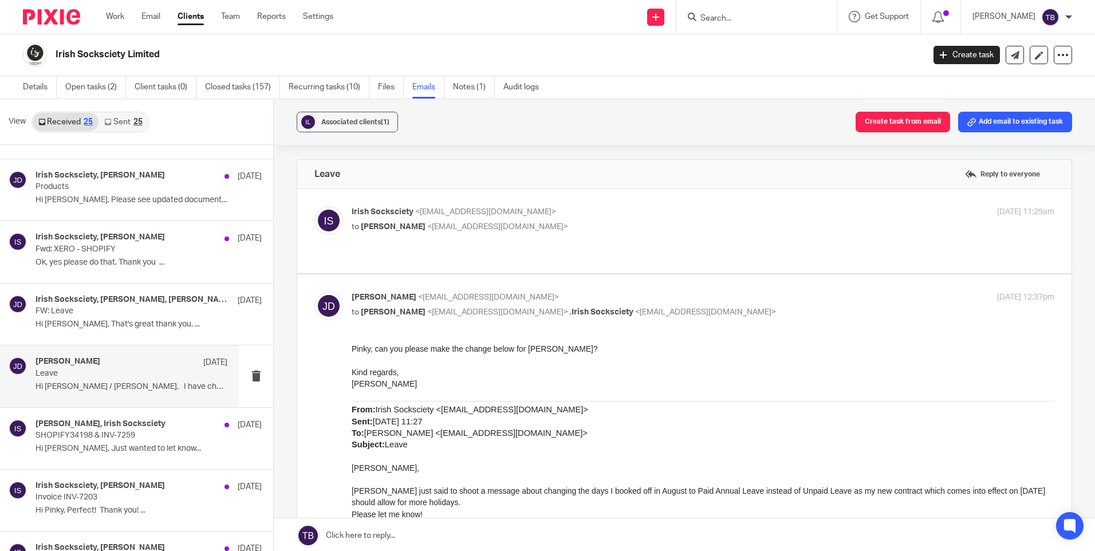
click at [571, 241] on div "Irish Socksciety <socks@irishsocksciety.ie> to Jade Devenney <jade@sheilaccount…" at bounding box center [684, 231] width 740 height 50
click at [568, 233] on p "to Jade Devenney <jade@sheilaccountants.ie>" at bounding box center [586, 227] width 469 height 12
checkbox input "true"
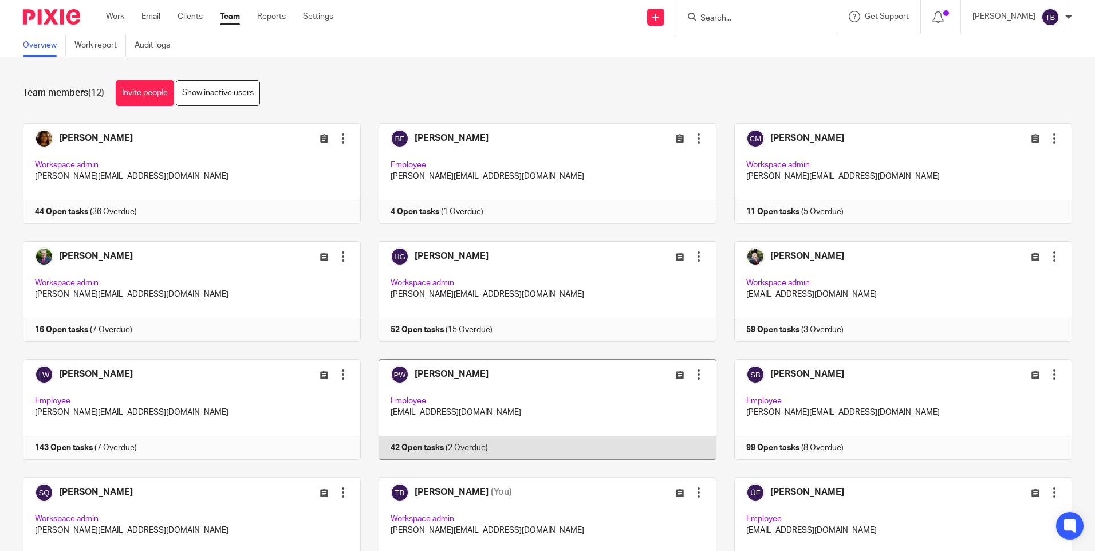
click at [496, 395] on link at bounding box center [539, 409] width 356 height 101
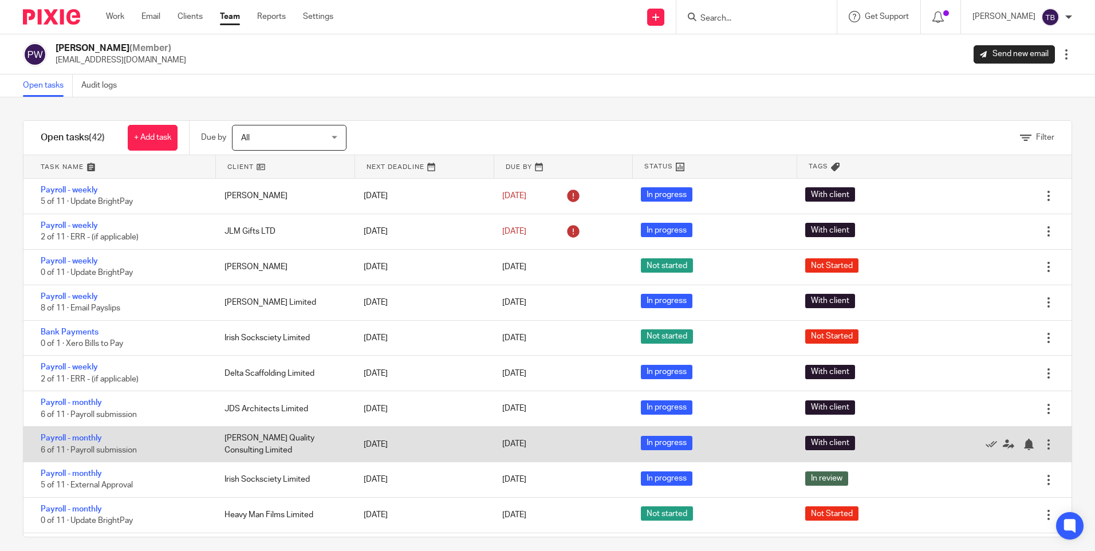
scroll to position [172, 0]
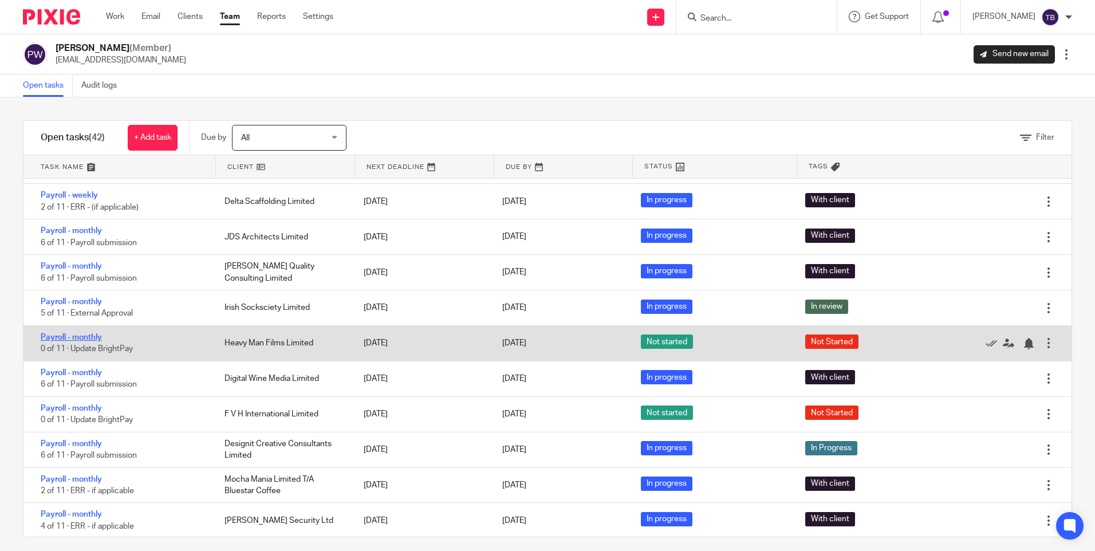
click at [91, 339] on link "Payroll - monthly" at bounding box center [71, 337] width 61 height 8
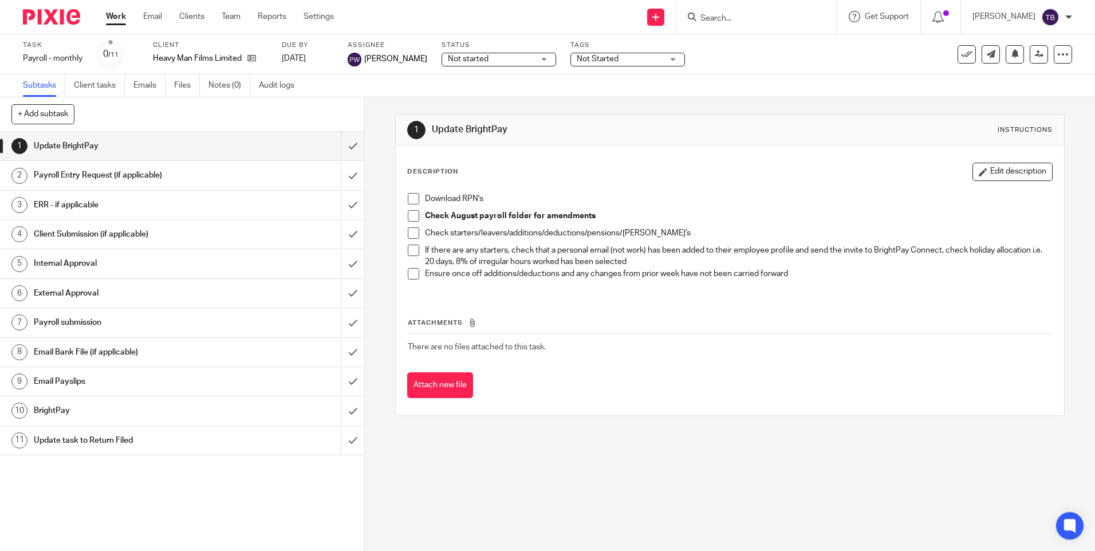
click at [484, 61] on span "Not started" at bounding box center [491, 59] width 86 height 12
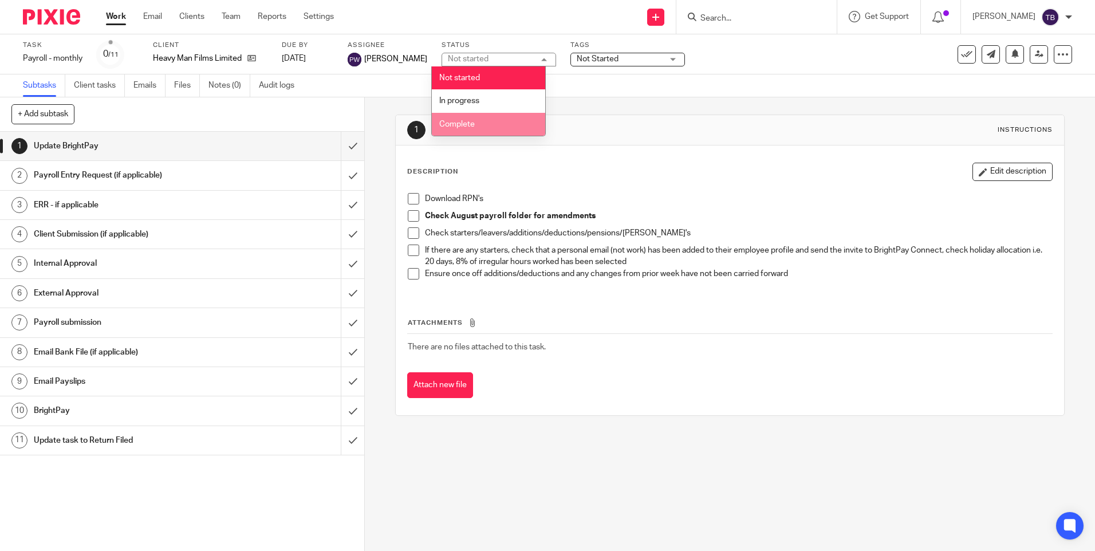
click at [488, 124] on li "Complete" at bounding box center [488, 124] width 113 height 23
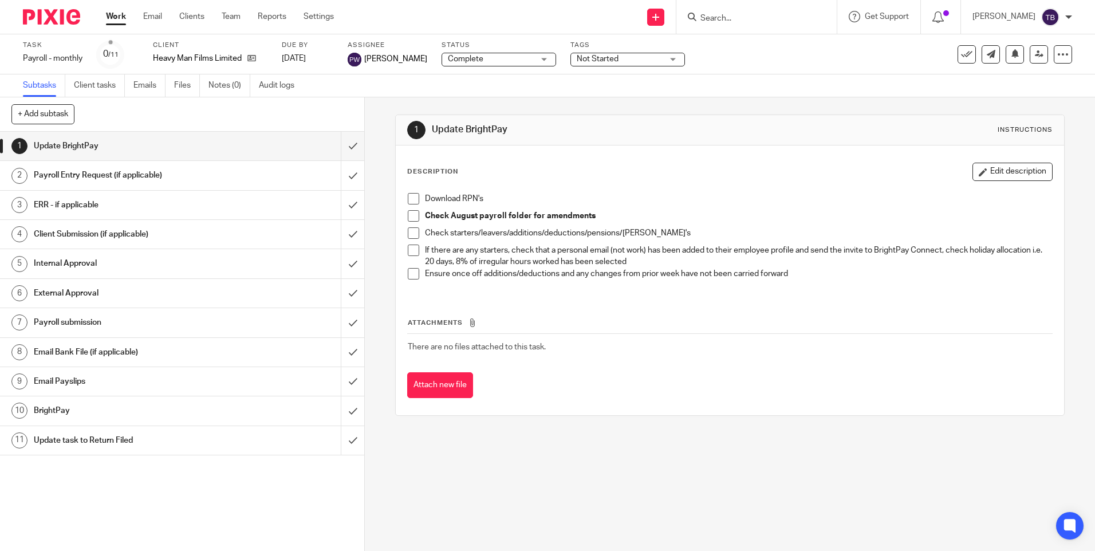
click at [607, 53] on span "Not Started" at bounding box center [620, 59] width 86 height 12
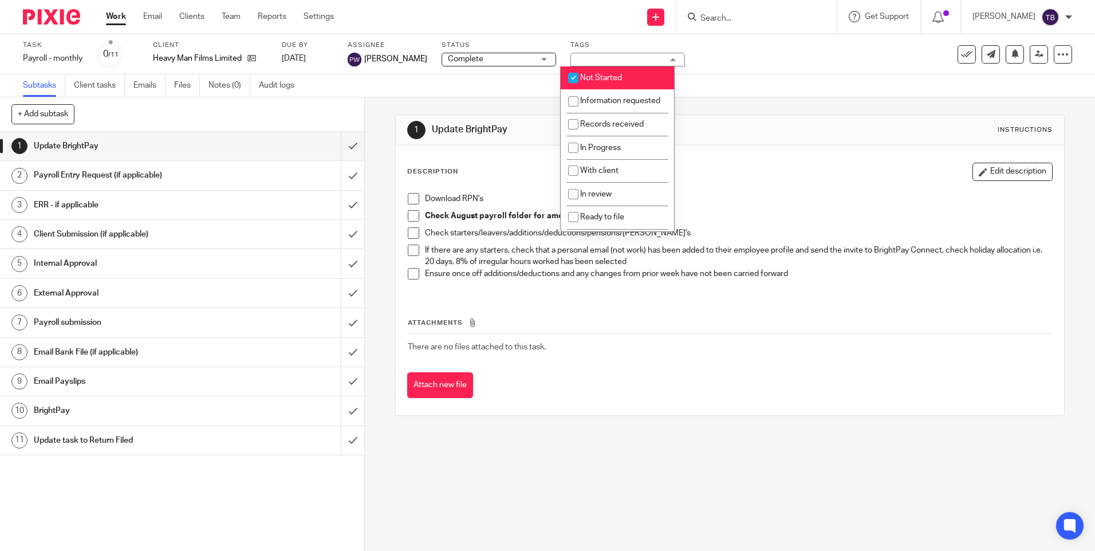
click at [626, 74] on li "Not Started" at bounding box center [617, 77] width 113 height 23
checkbox input "false"
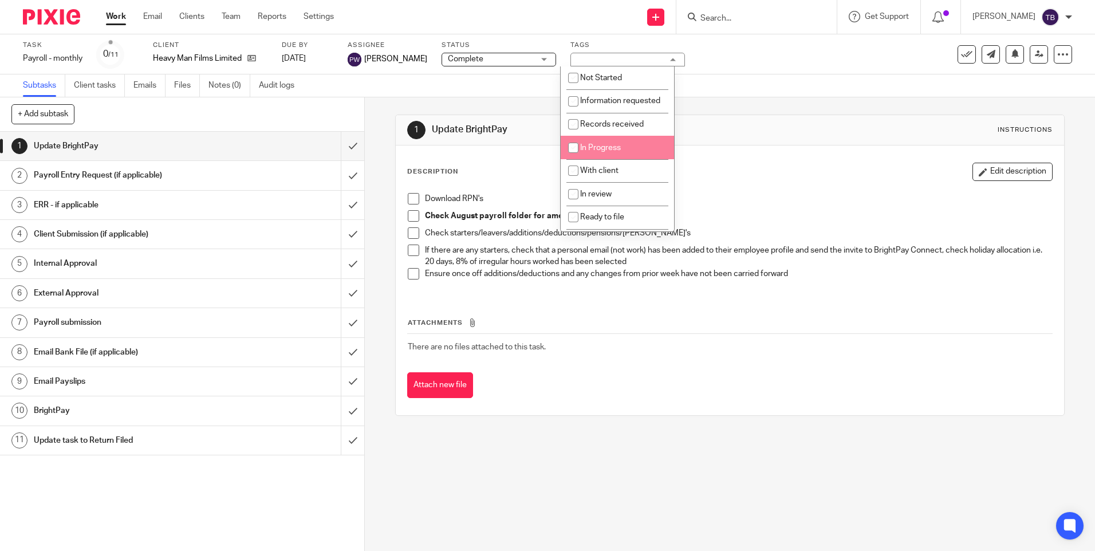
scroll to position [78, 0]
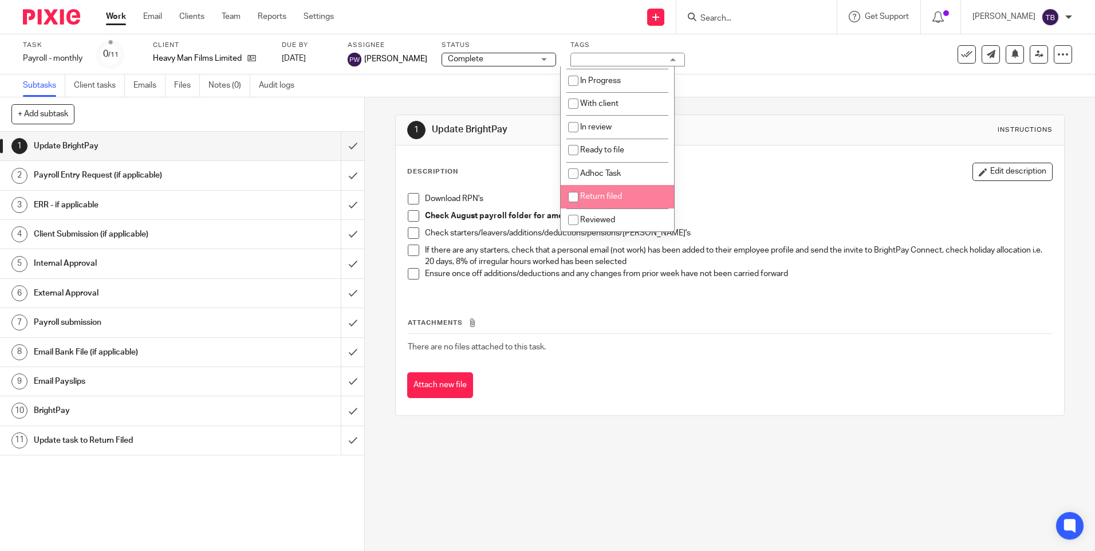
click at [593, 190] on li "Return filed" at bounding box center [617, 196] width 113 height 23
checkbox input "true"
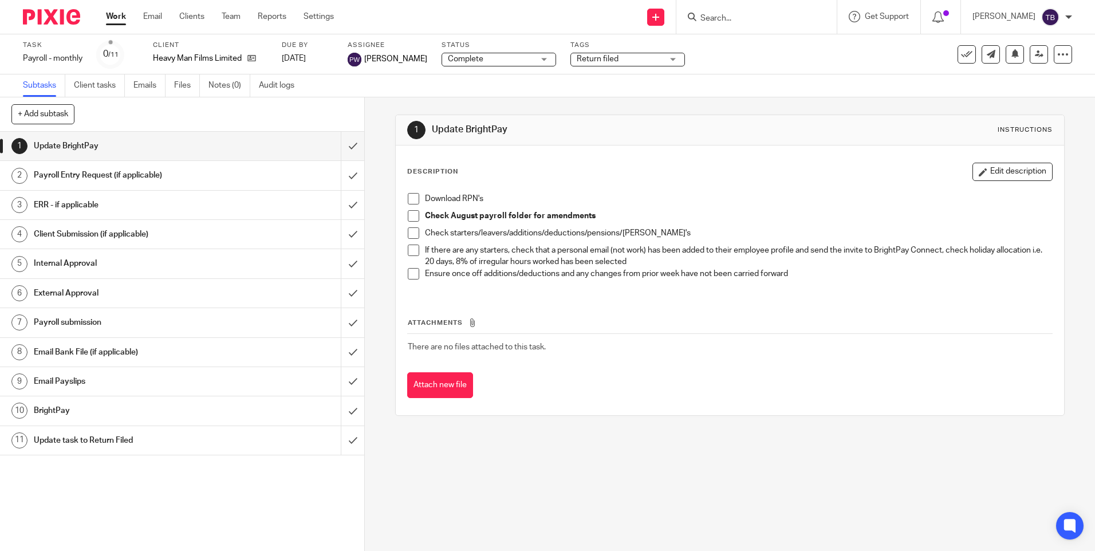
click at [732, 144] on div "1 Update BrightPay Instructions" at bounding box center [730, 130] width 668 height 30
click at [961, 56] on icon at bounding box center [966, 54] width 11 height 11
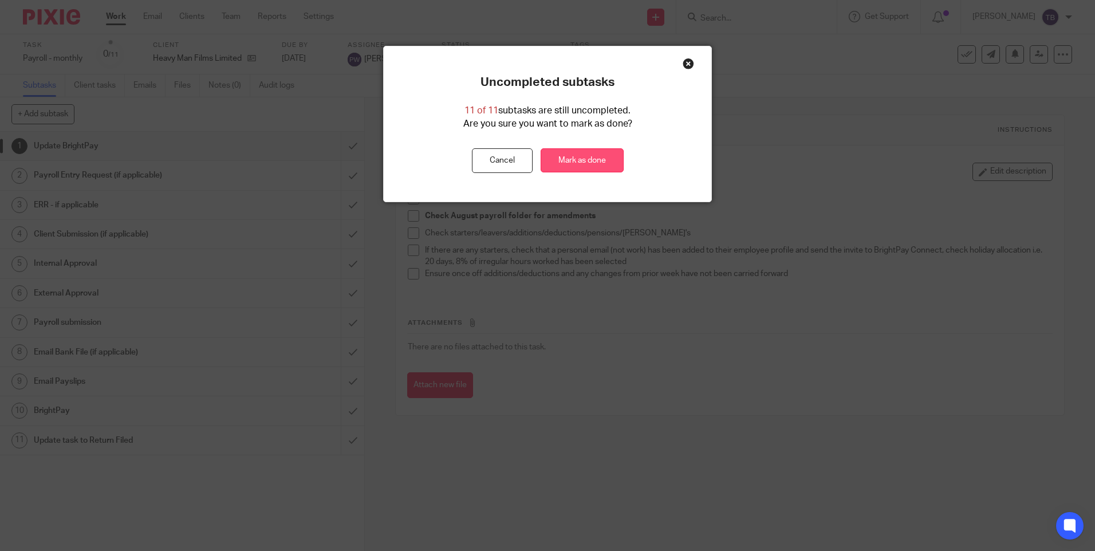
click at [566, 159] on link "Mark as done" at bounding box center [582, 160] width 83 height 25
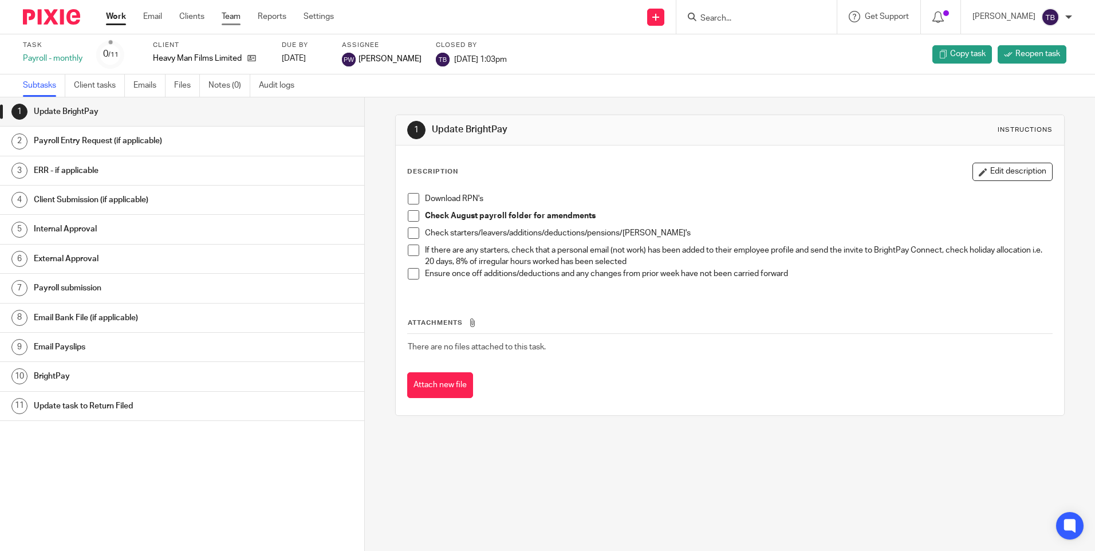
click at [233, 18] on link "Team" at bounding box center [231, 16] width 19 height 11
